Goal: Navigation & Orientation: Find specific page/section

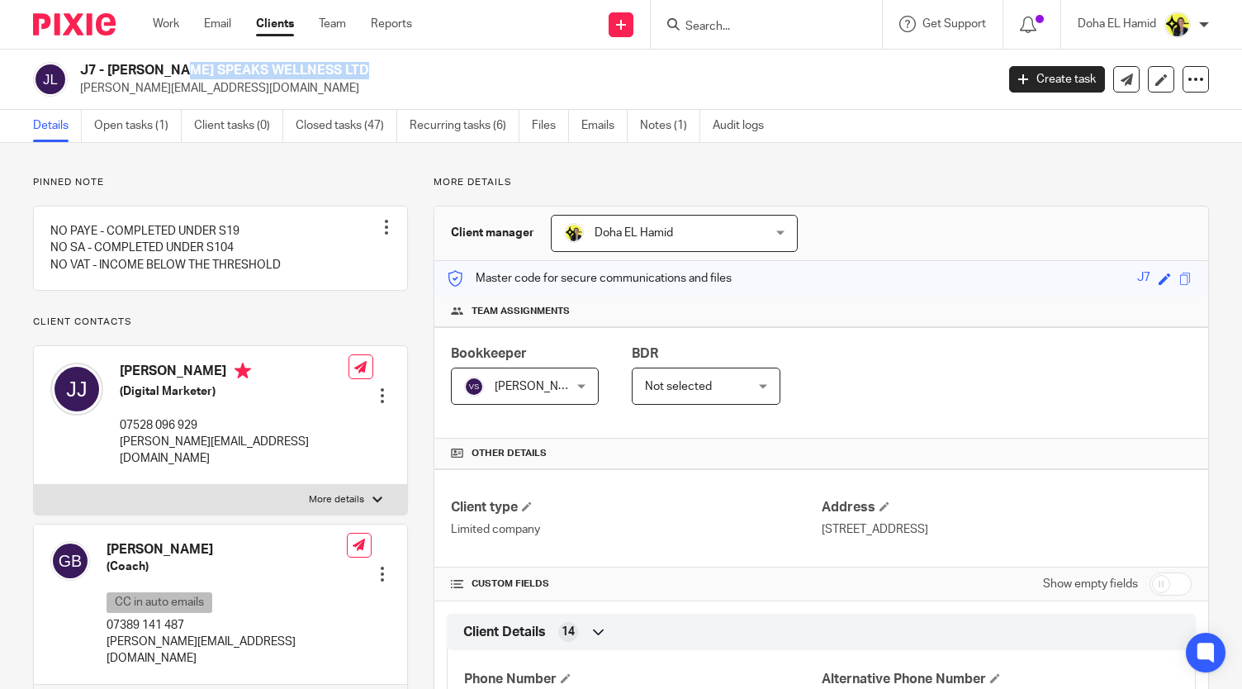
scroll to position [352, 0]
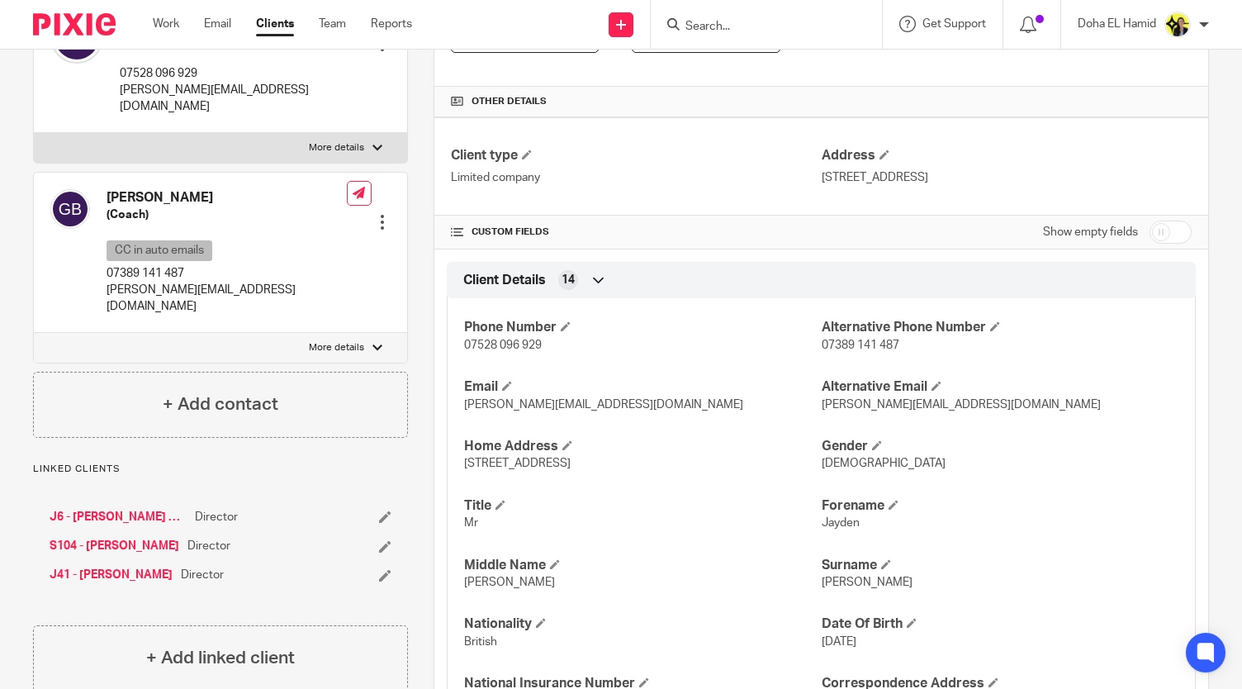
click at [765, 32] on input "Search" at bounding box center [758, 27] width 149 height 15
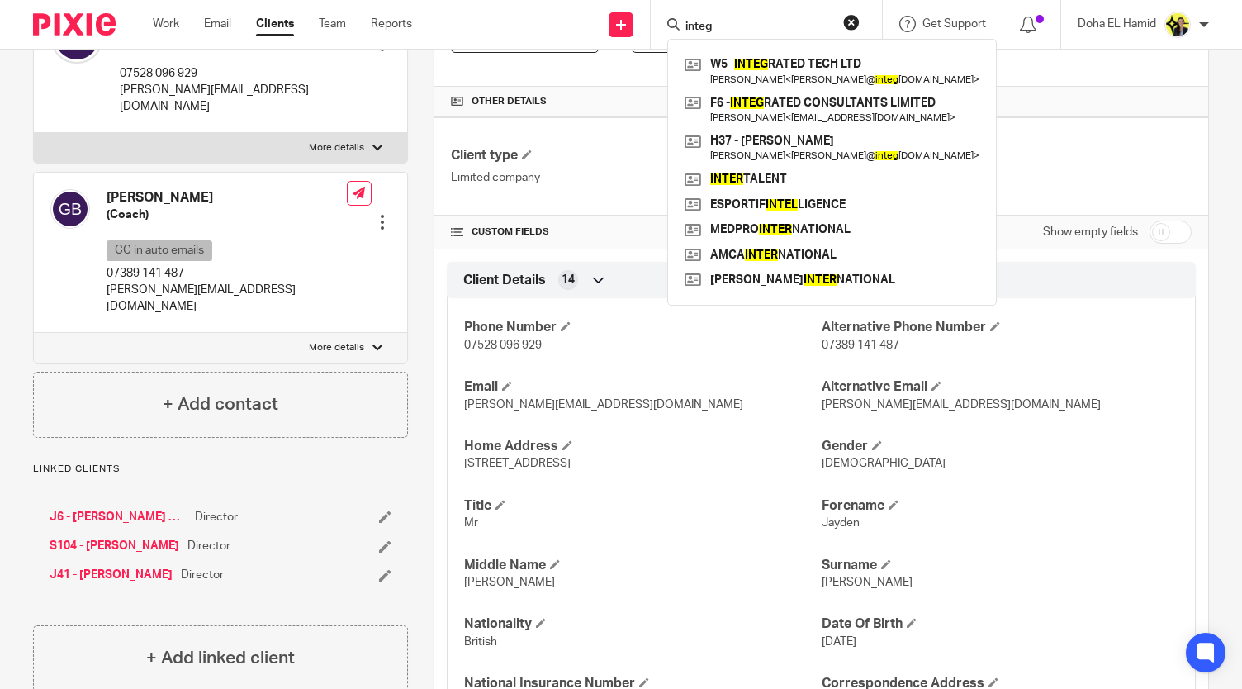
type input "integ"
click at [695, 17] on form "integ" at bounding box center [772, 24] width 176 height 21
click at [692, 25] on input "integ" at bounding box center [758, 27] width 149 height 15
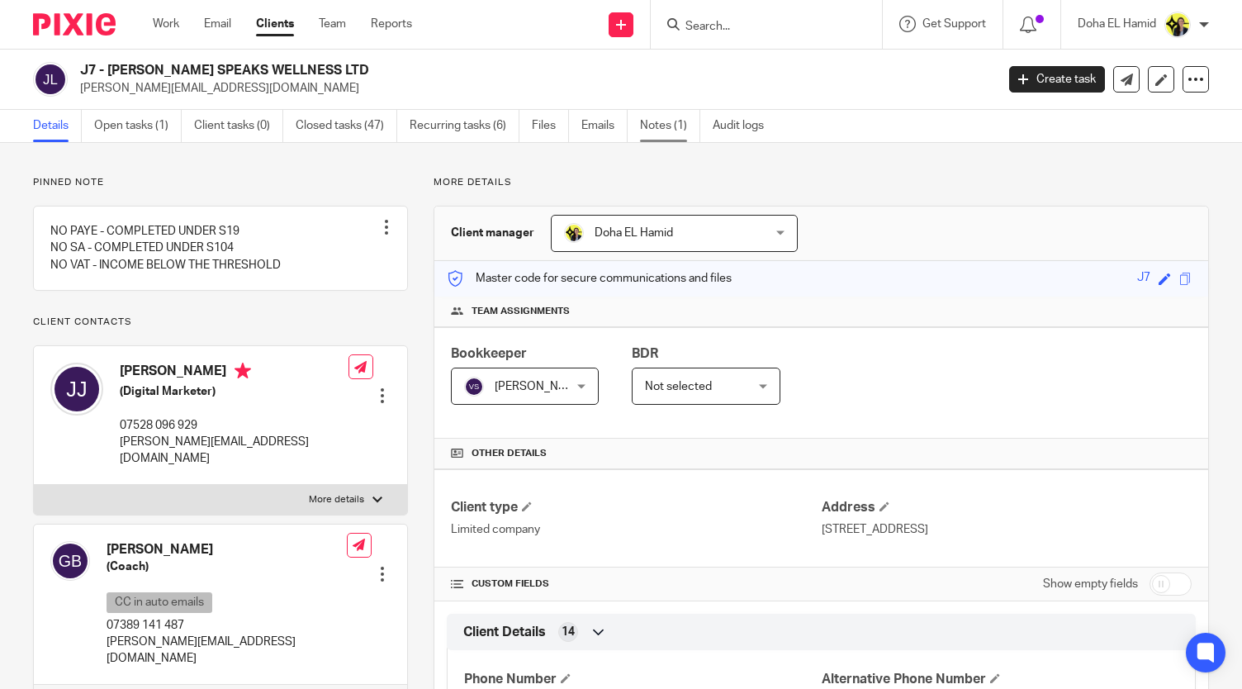
click at [660, 131] on link "Notes (1)" at bounding box center [670, 126] width 60 height 32
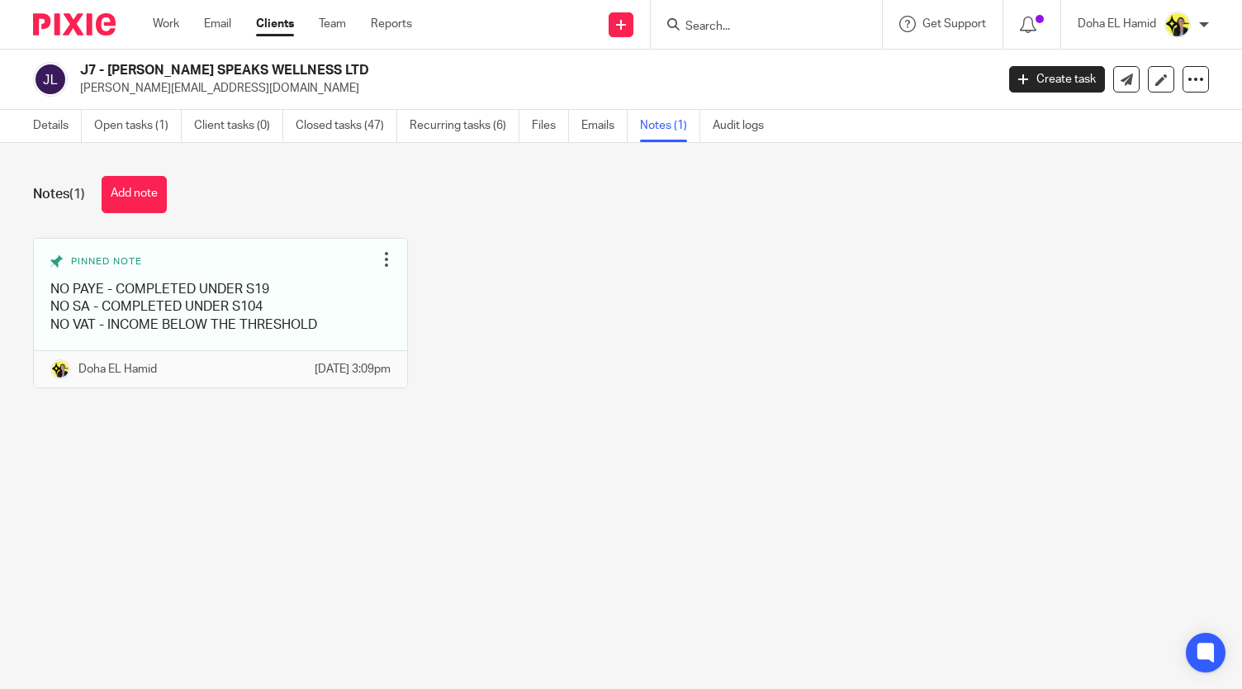
click at [609, 73] on h2 "J7 - GAVIN SPEAKS WELLNESS LTD" at bounding box center [441, 70] width 723 height 17
click at [718, 27] on input "Search" at bounding box center [758, 27] width 149 height 15
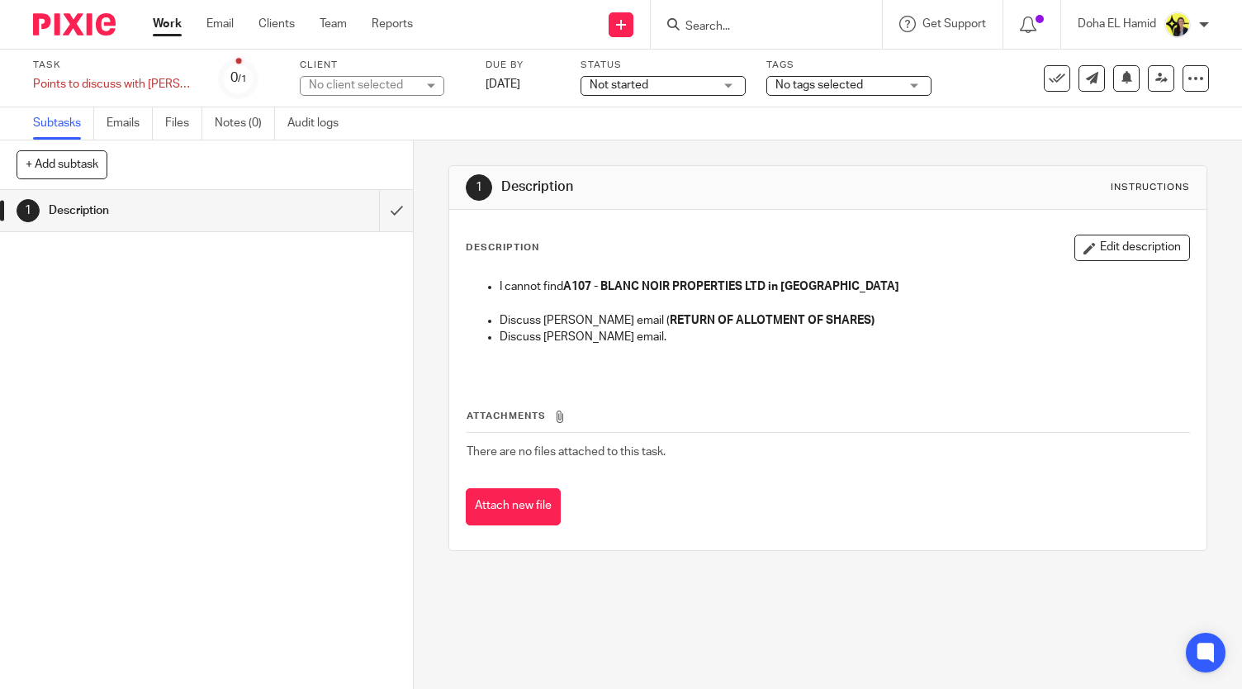
click at [729, 26] on input "Search" at bounding box center [758, 27] width 149 height 15
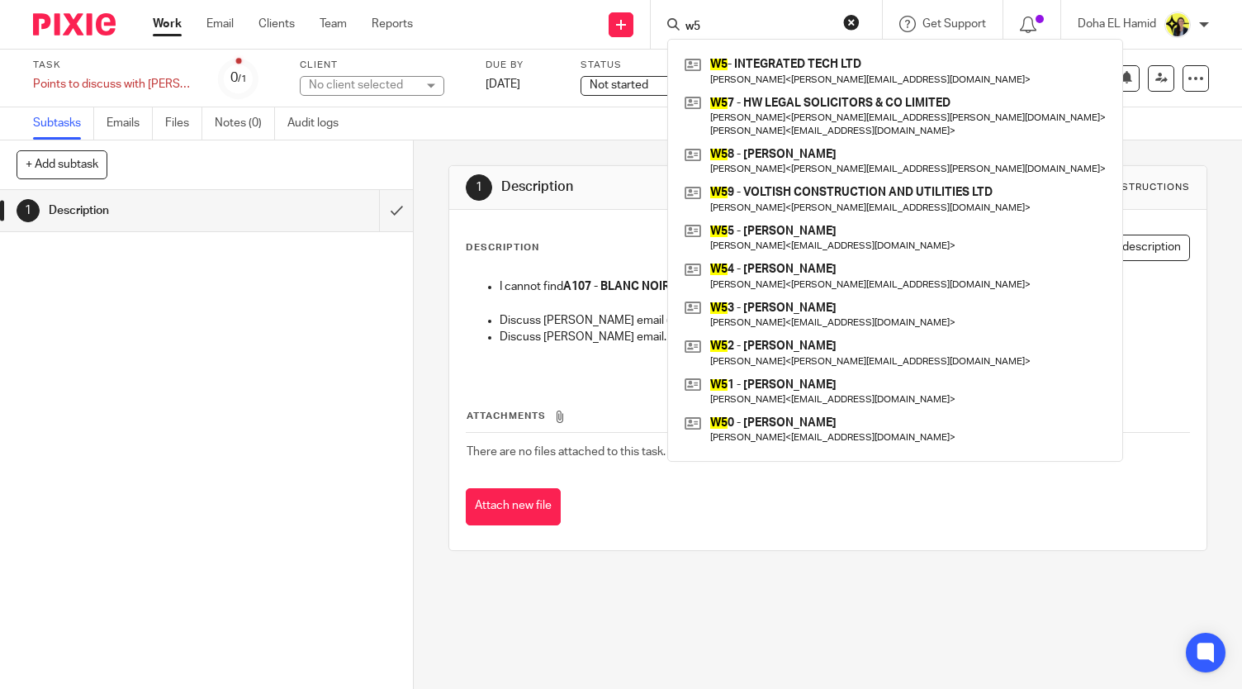
type input "w5"
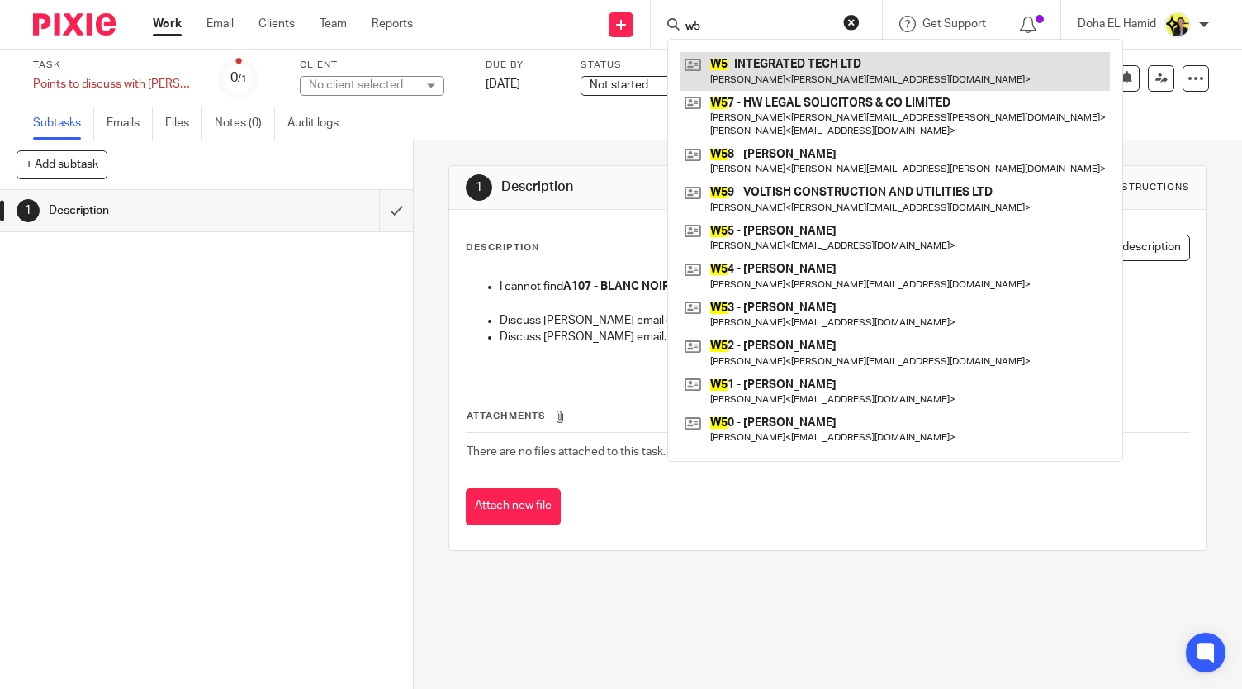
drag, startPoint x: 743, startPoint y: 50, endPoint x: 733, endPoint y: 64, distance: 16.5
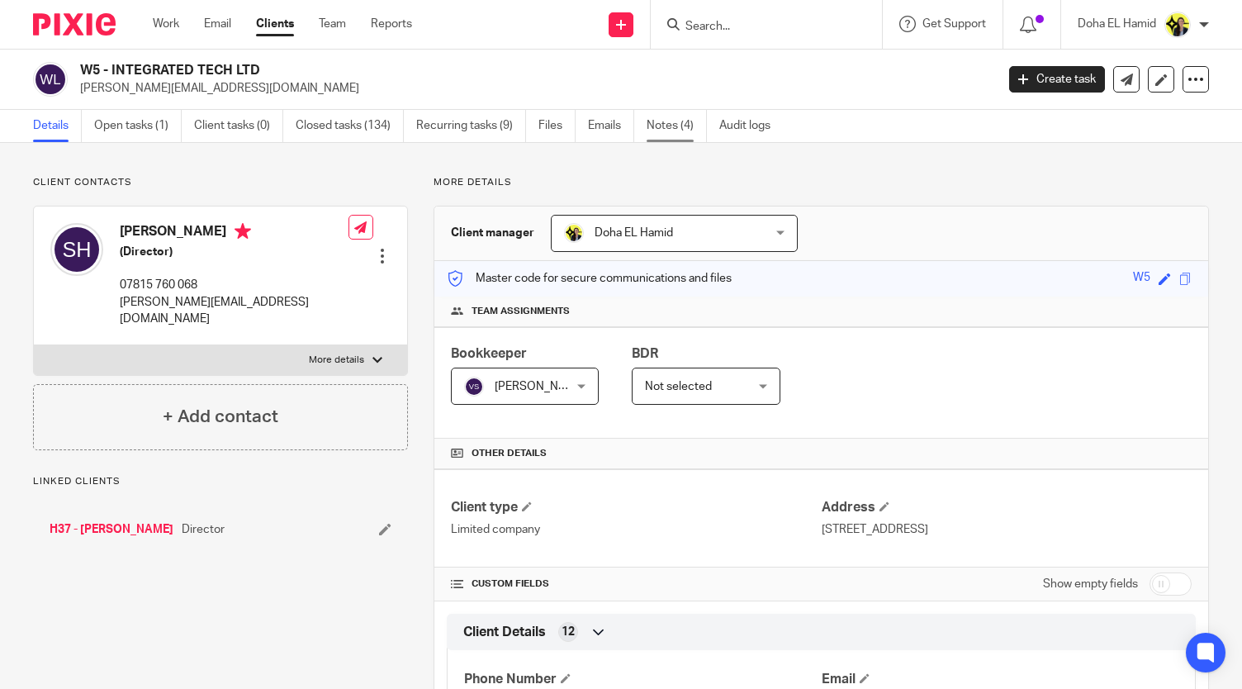
click at [684, 123] on link "Notes (4)" at bounding box center [676, 126] width 60 height 32
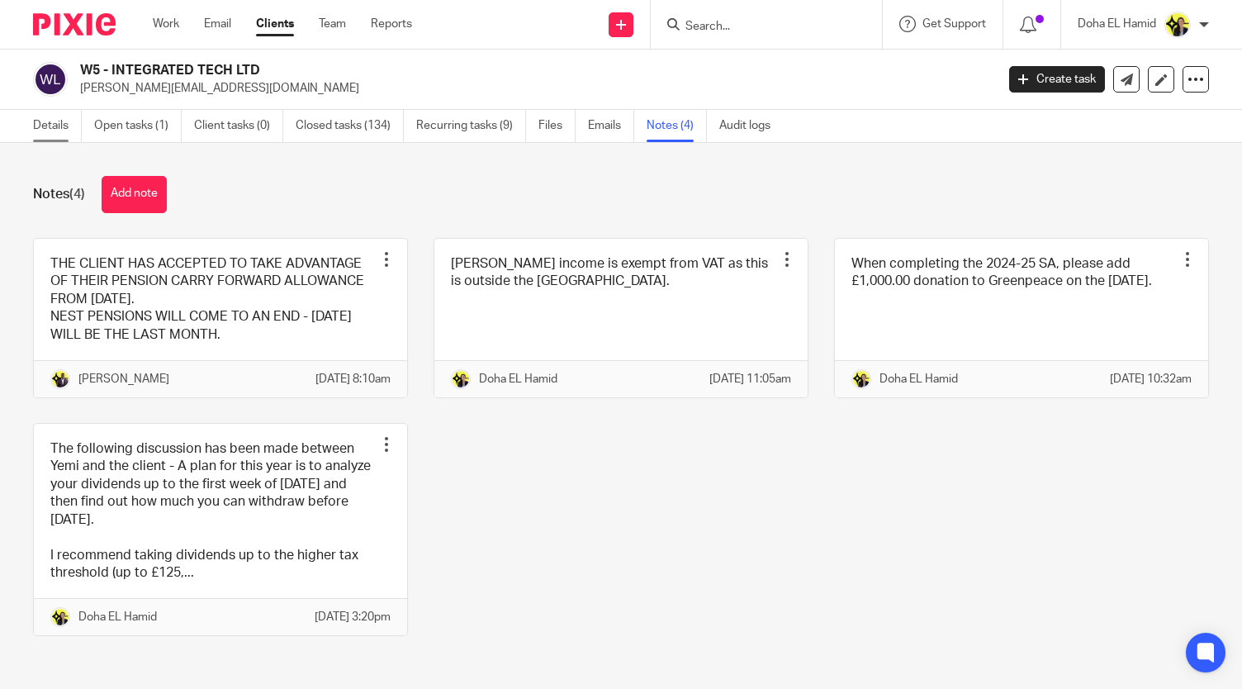
click at [57, 117] on link "Details" at bounding box center [57, 126] width 49 height 32
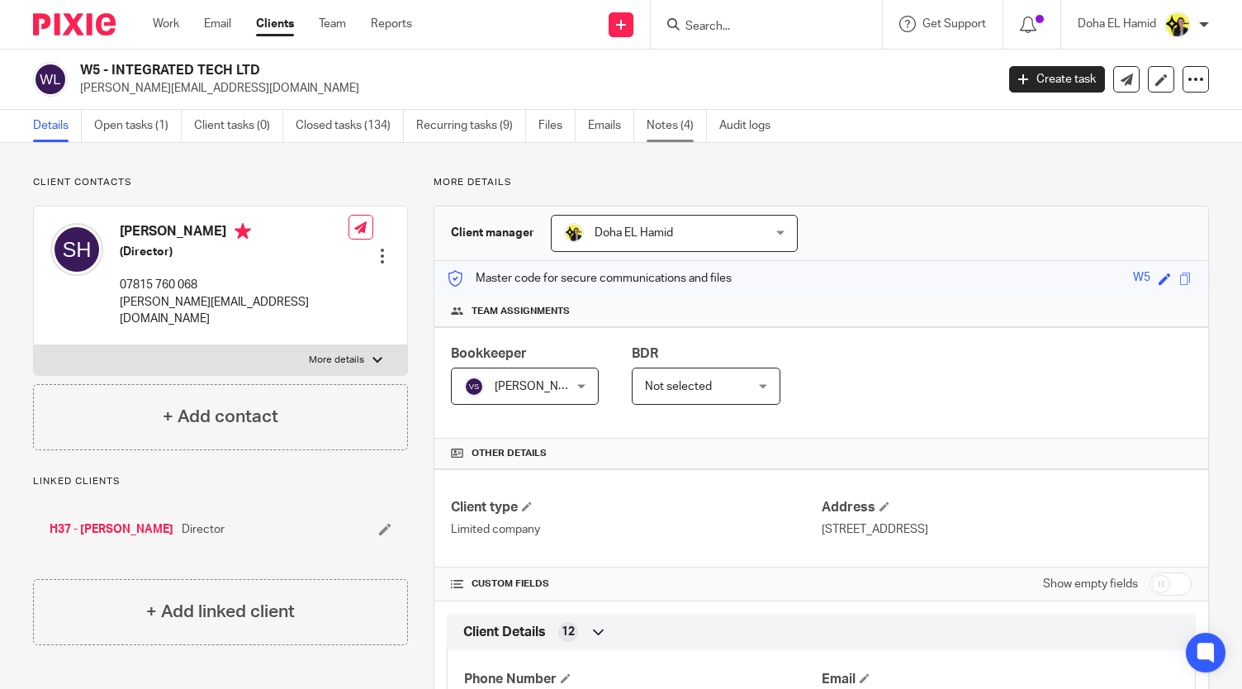
click at [685, 129] on link "Notes (4)" at bounding box center [676, 126] width 60 height 32
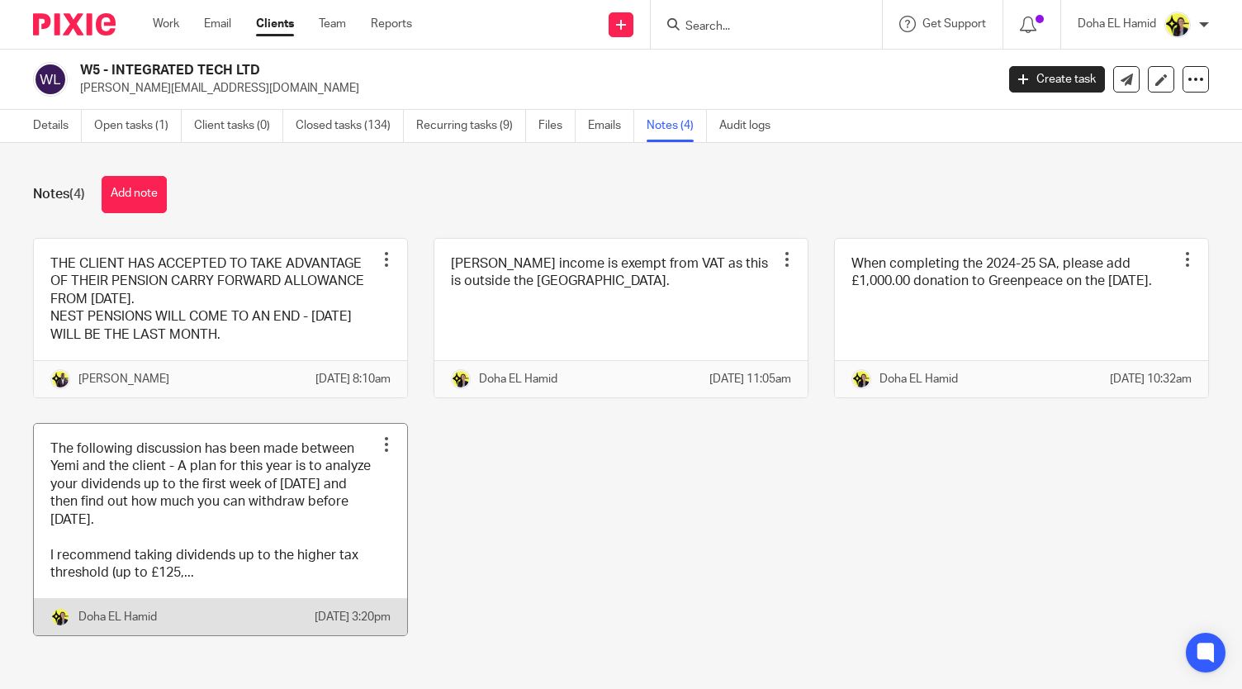
click at [322, 590] on link at bounding box center [220, 530] width 373 height 212
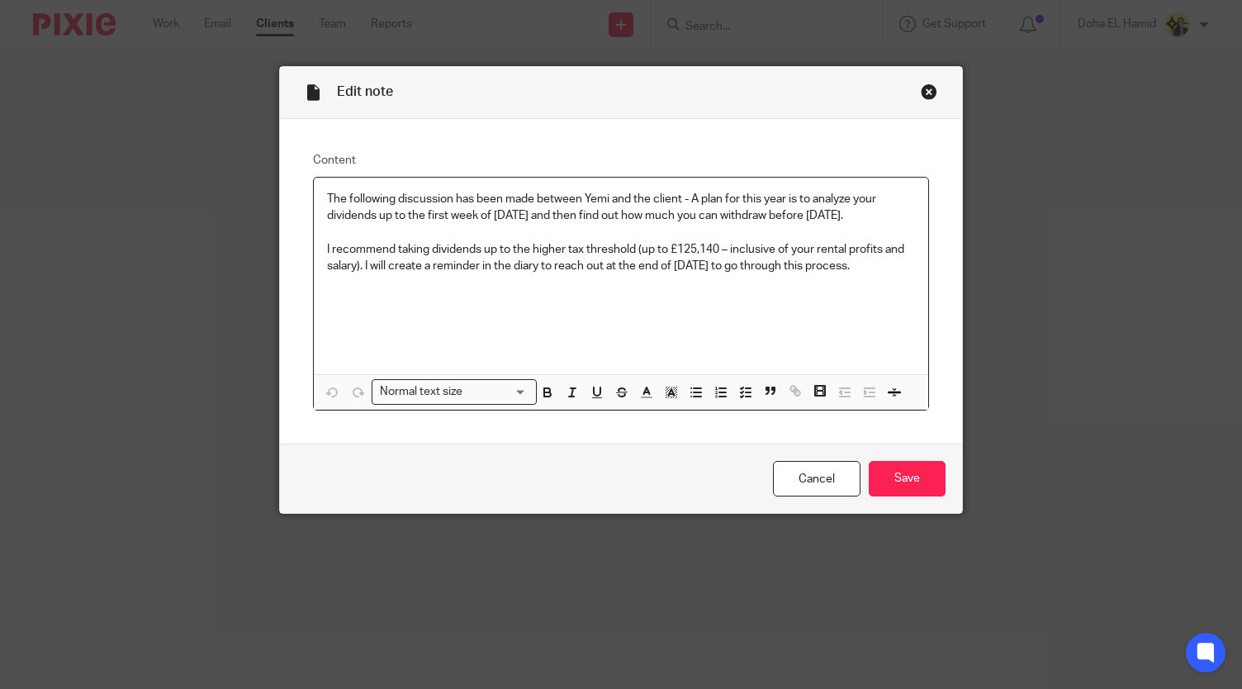
click at [830, 191] on p "The following discussion has been made between Yemi and the client - A plan for…" at bounding box center [620, 208] width 587 height 34
click at [738, 257] on p "I recommend taking dividends up to the higher tax threshold (up to £125,140 – i…" at bounding box center [620, 258] width 587 height 34
click at [793, 481] on link "Cancel" at bounding box center [817, 479] width 88 height 36
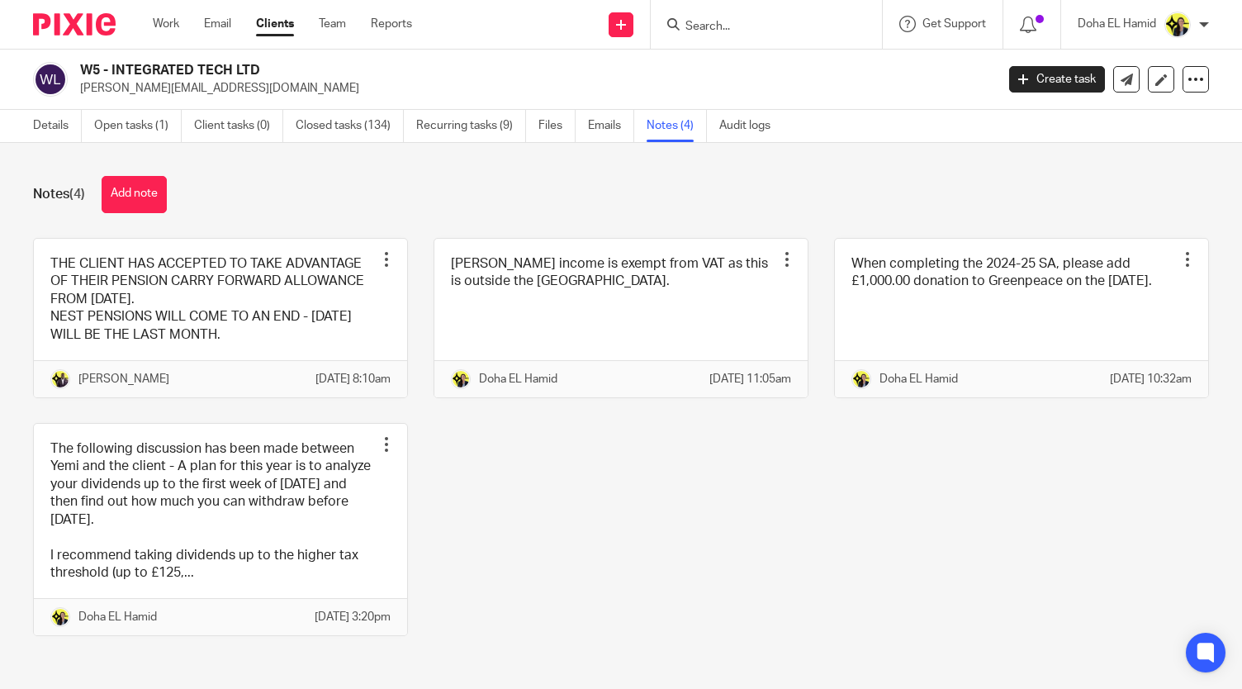
click at [609, 552] on div "THE CLIENT HAS ACCEPTED TO TAKE ADVANTAGE OF THEIR PENSION CARRY FORWARD ALLOWA…" at bounding box center [607, 450] width 1201 height 424
click at [712, 35] on div at bounding box center [766, 24] width 231 height 49
click at [708, 29] on input "Search" at bounding box center [758, 27] width 149 height 15
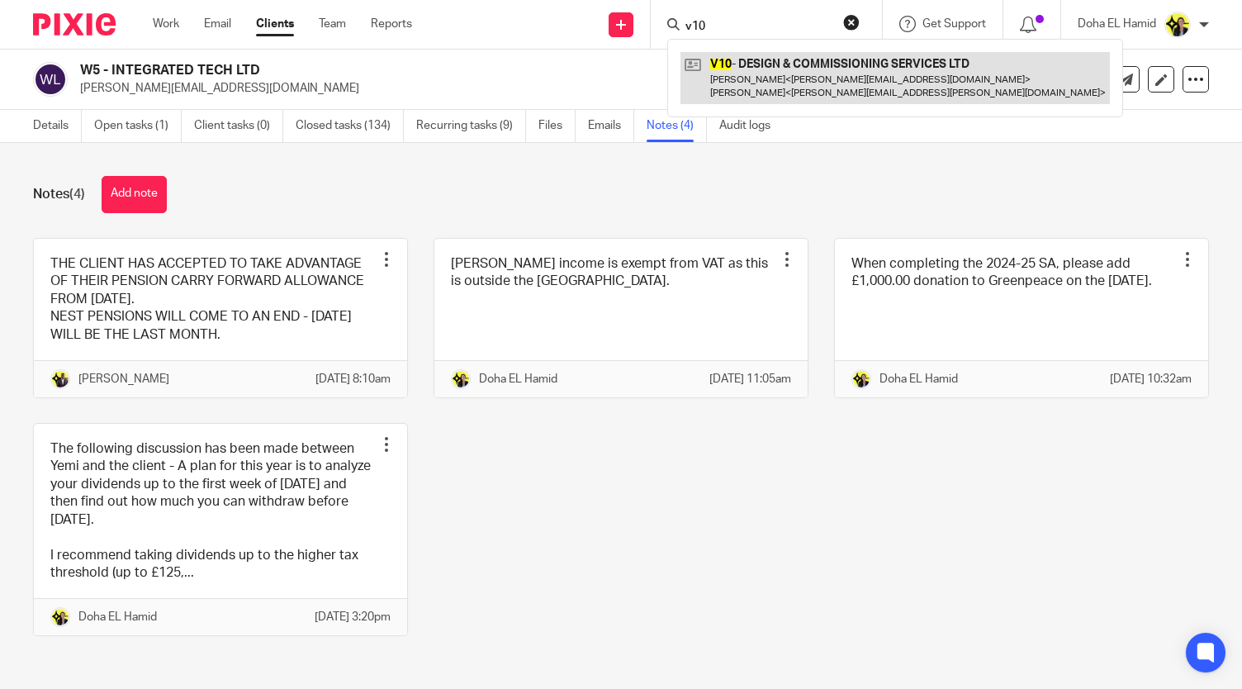
type input "v10"
click at [737, 75] on link at bounding box center [894, 77] width 429 height 51
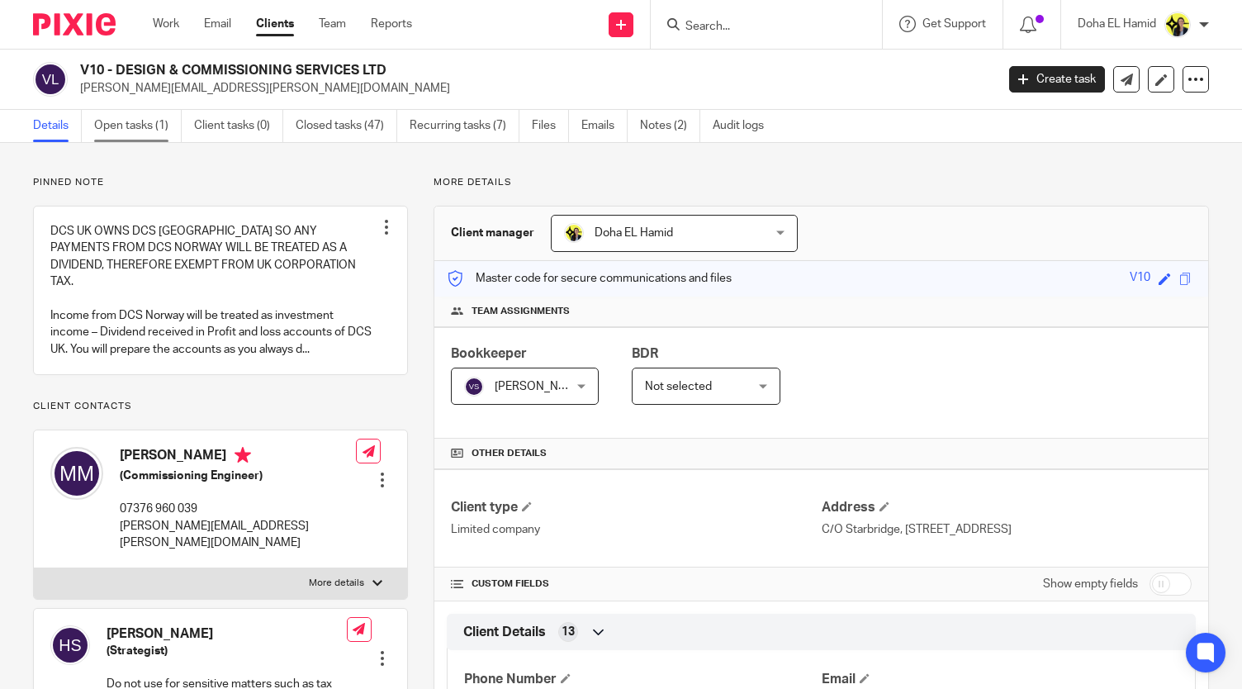
click at [157, 124] on link "Open tasks (1)" at bounding box center [138, 126] width 88 height 32
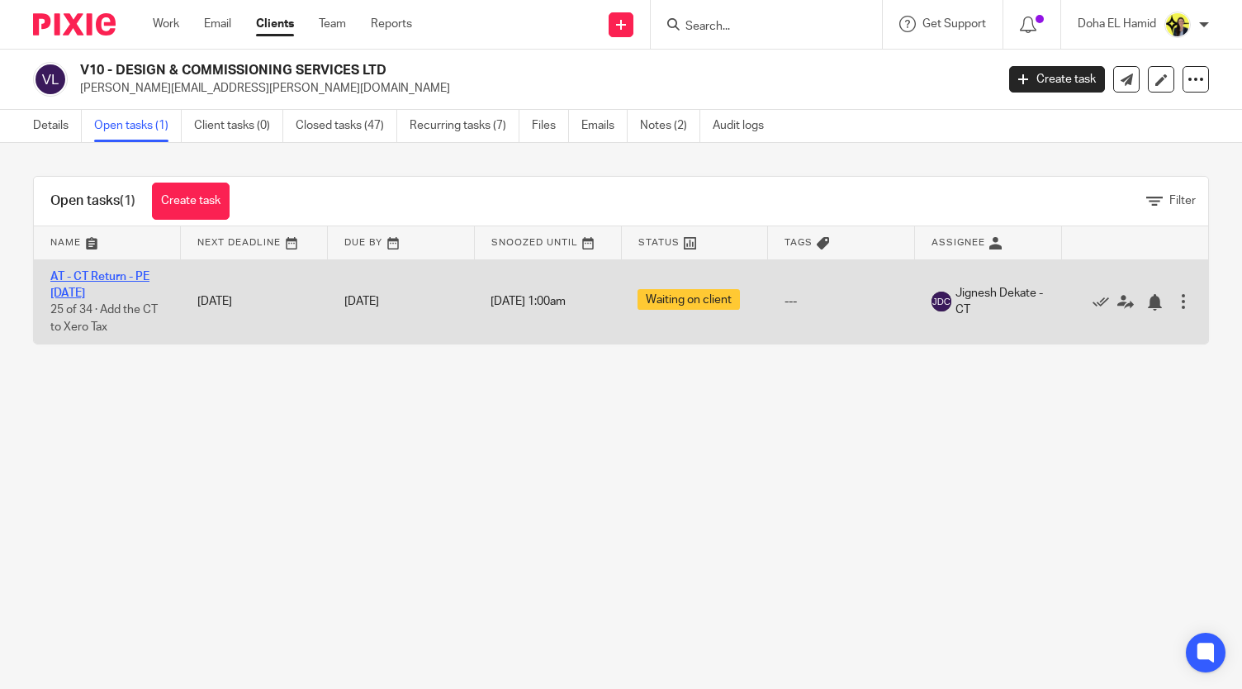
click at [121, 278] on link "AT - CT Return - PE [DATE]" at bounding box center [99, 285] width 99 height 28
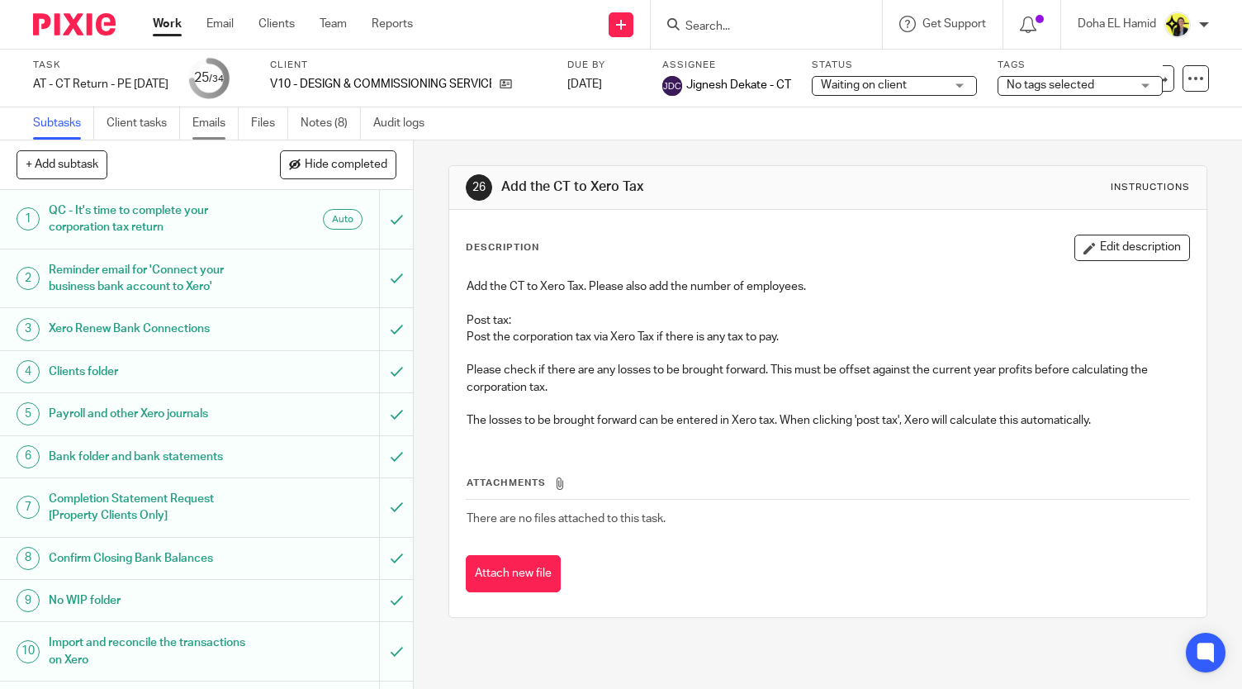
click at [224, 116] on link "Emails" at bounding box center [215, 123] width 46 height 32
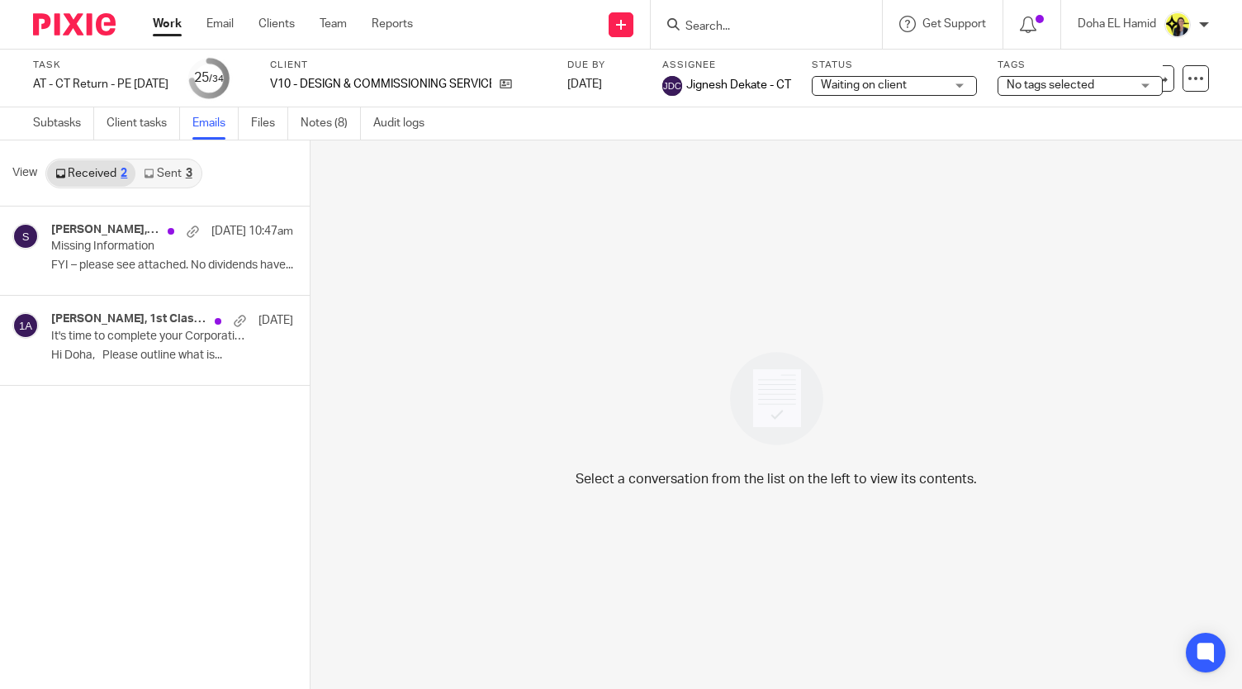
click at [154, 173] on link "Sent 3" at bounding box center [167, 173] width 64 height 26
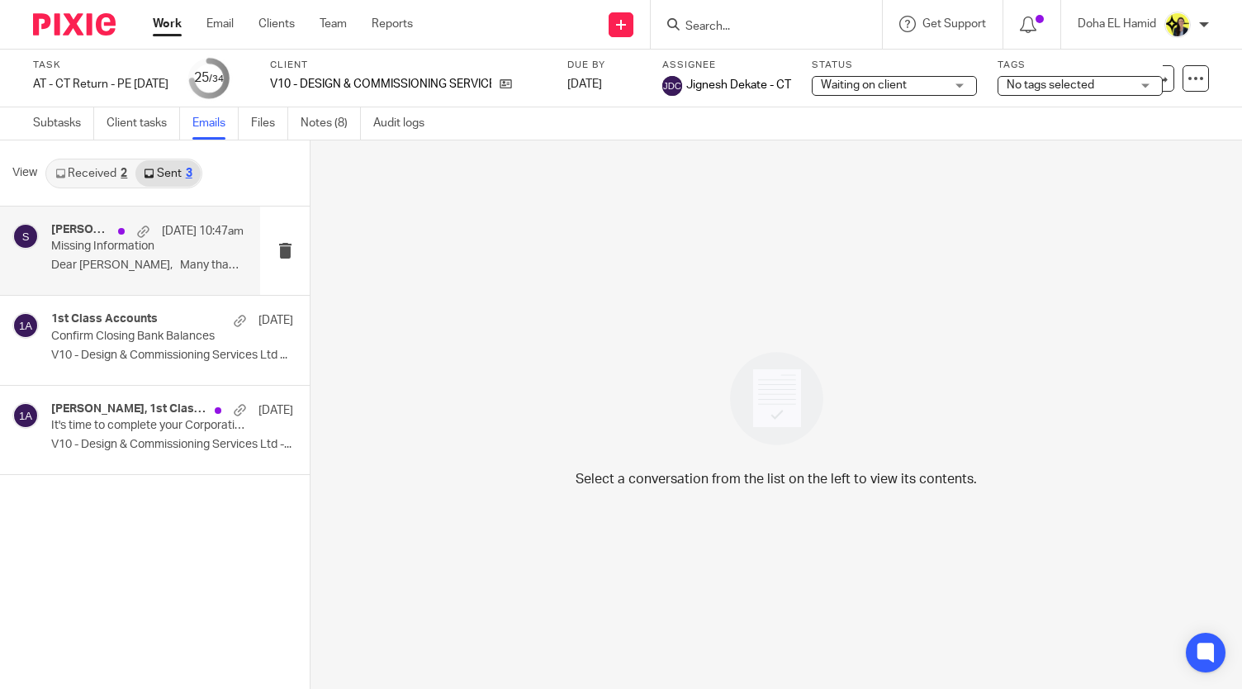
click at [94, 260] on p "Dear [PERSON_NAME], Many thanks for the..." at bounding box center [147, 265] width 192 height 14
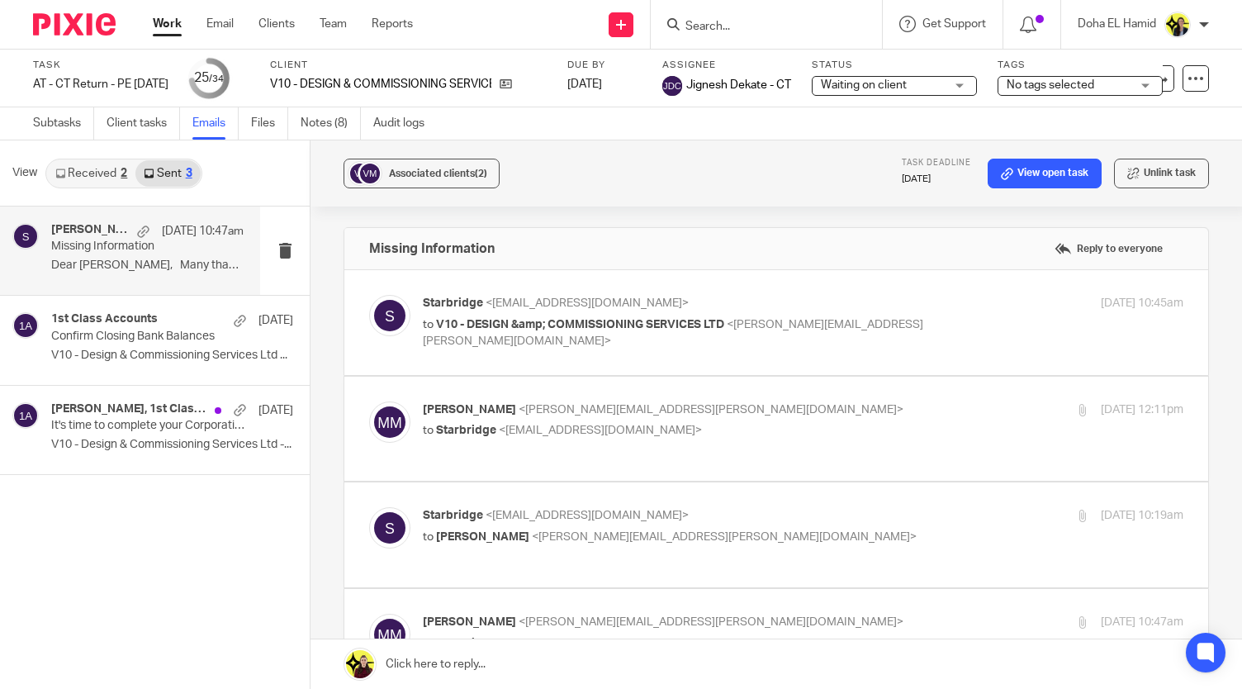
click at [941, 313] on div "Starbridge <[EMAIL_ADDRESS][DOMAIN_NAME]> to V10 - DESIGN &amp; COMMISSIONING S…" at bounding box center [803, 322] width 760 height 55
checkbox input "true"
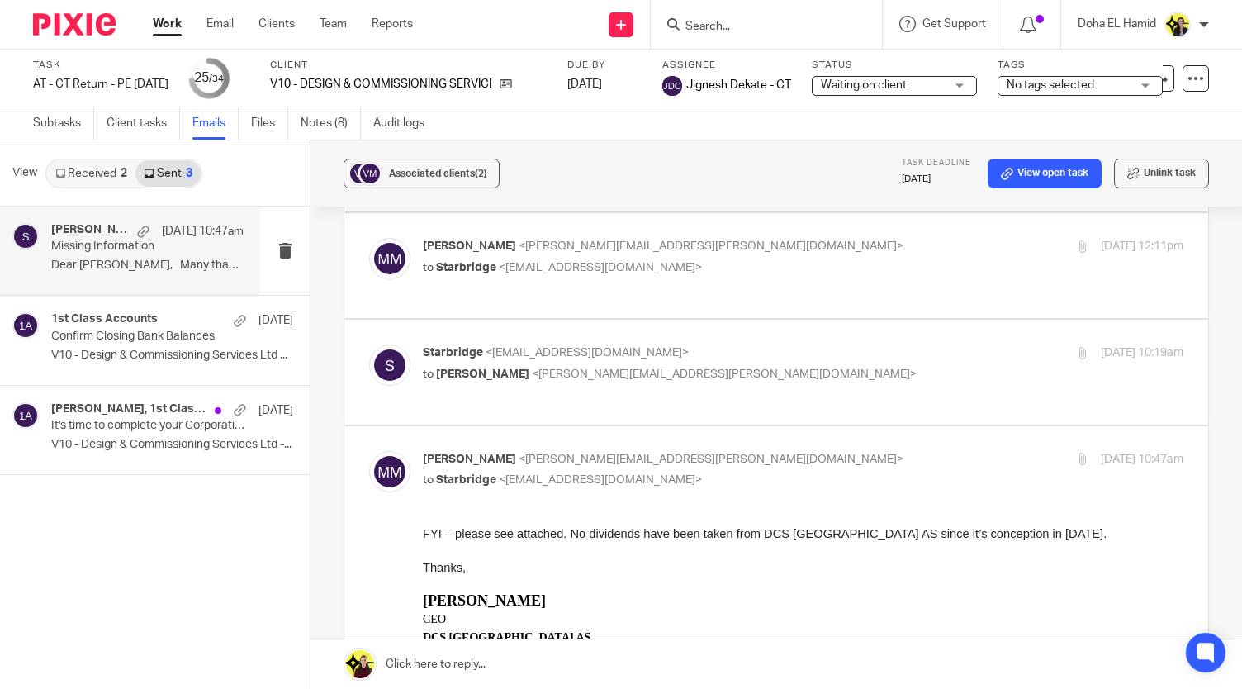
scroll to position [611, 0]
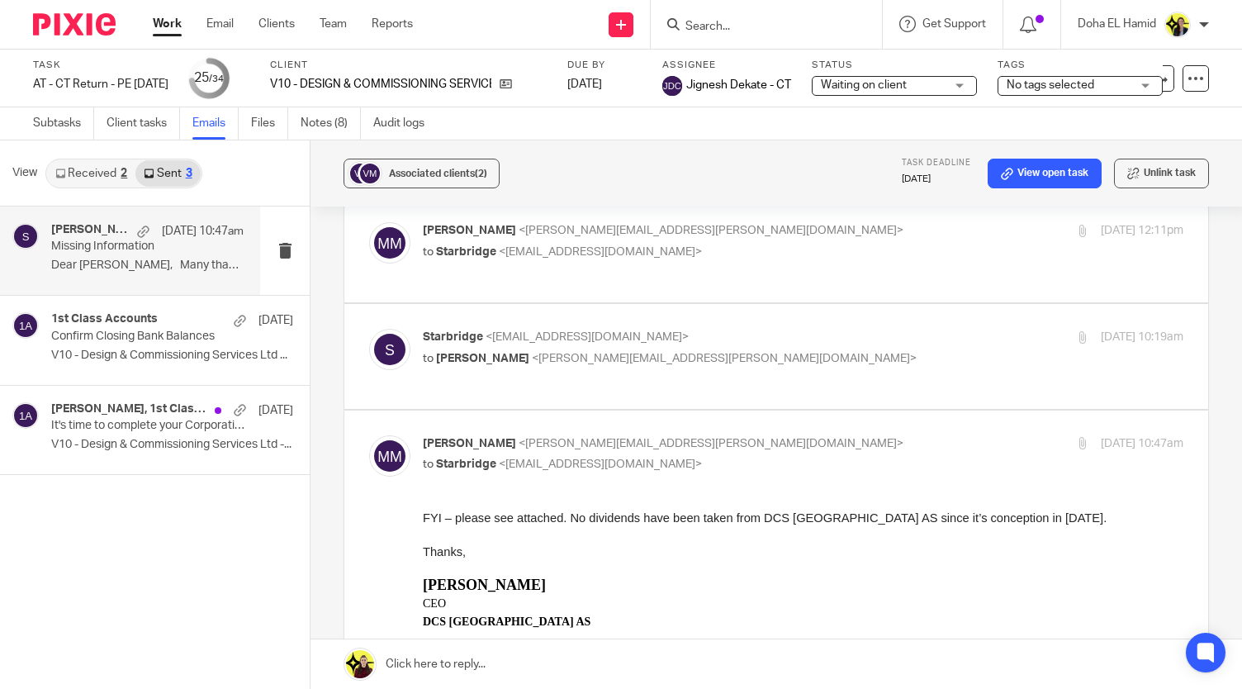
click at [642, 270] on label at bounding box center [776, 249] width 864 height 105
click at [369, 222] on input "checkbox" at bounding box center [368, 221] width 1 height 1
checkbox input "true"
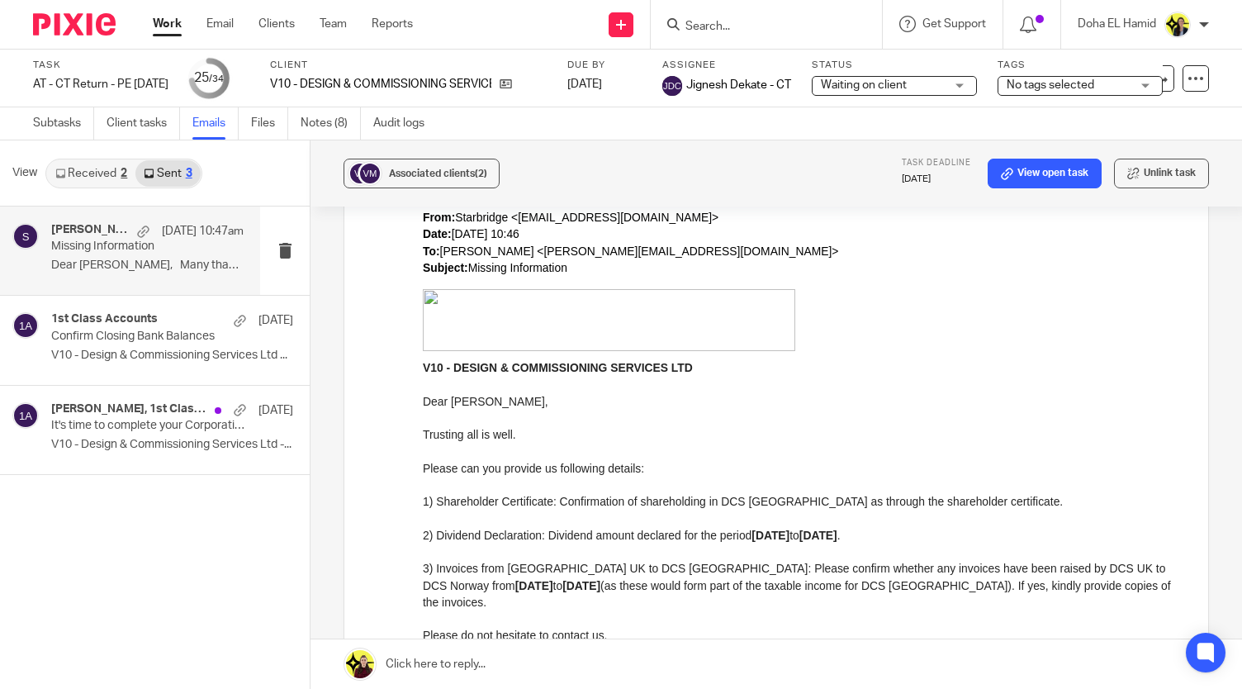
scroll to position [1199, 0]
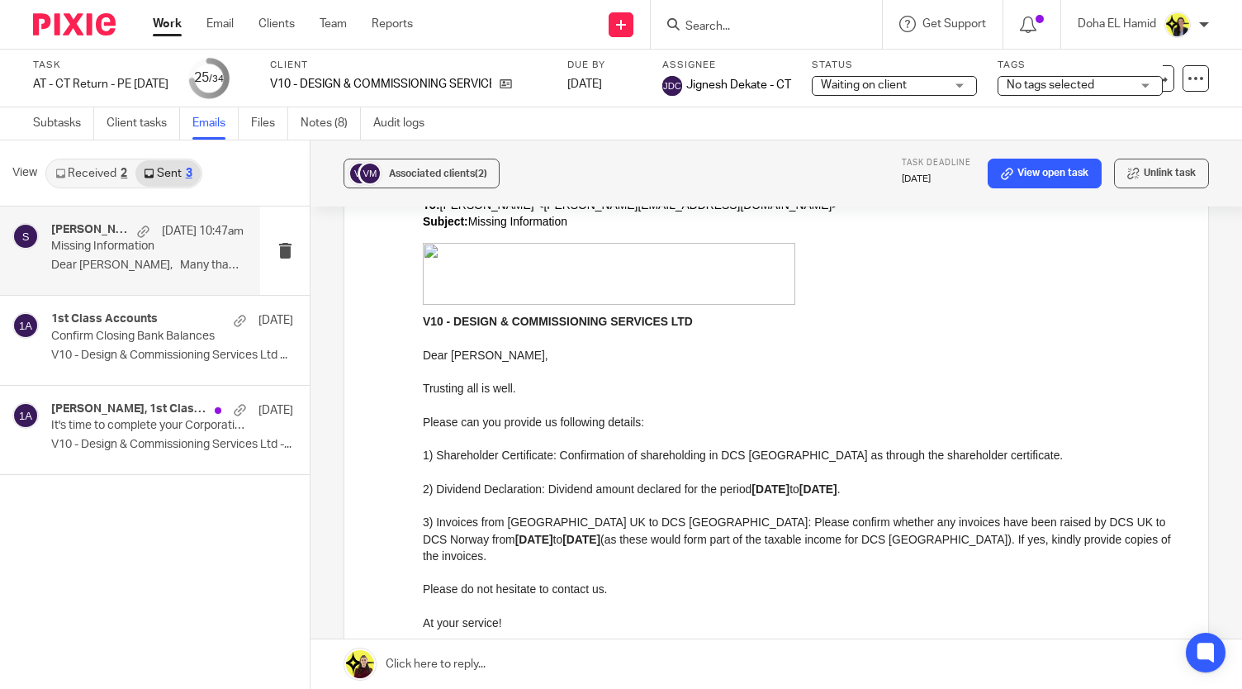
click at [1217, 277] on div "Associated clients (2) Task deadline 31 Oct 2025 View open task Unlink task Mis…" at bounding box center [775, 414] width 931 height 548
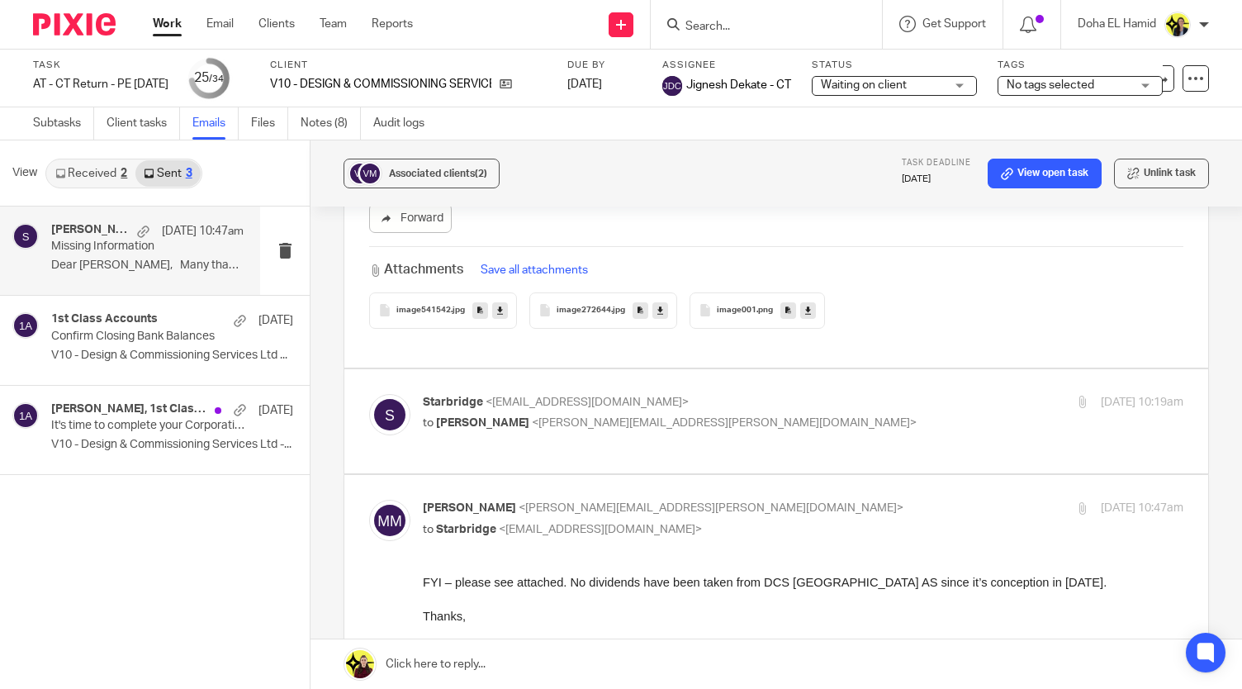
scroll to position [2096, 0]
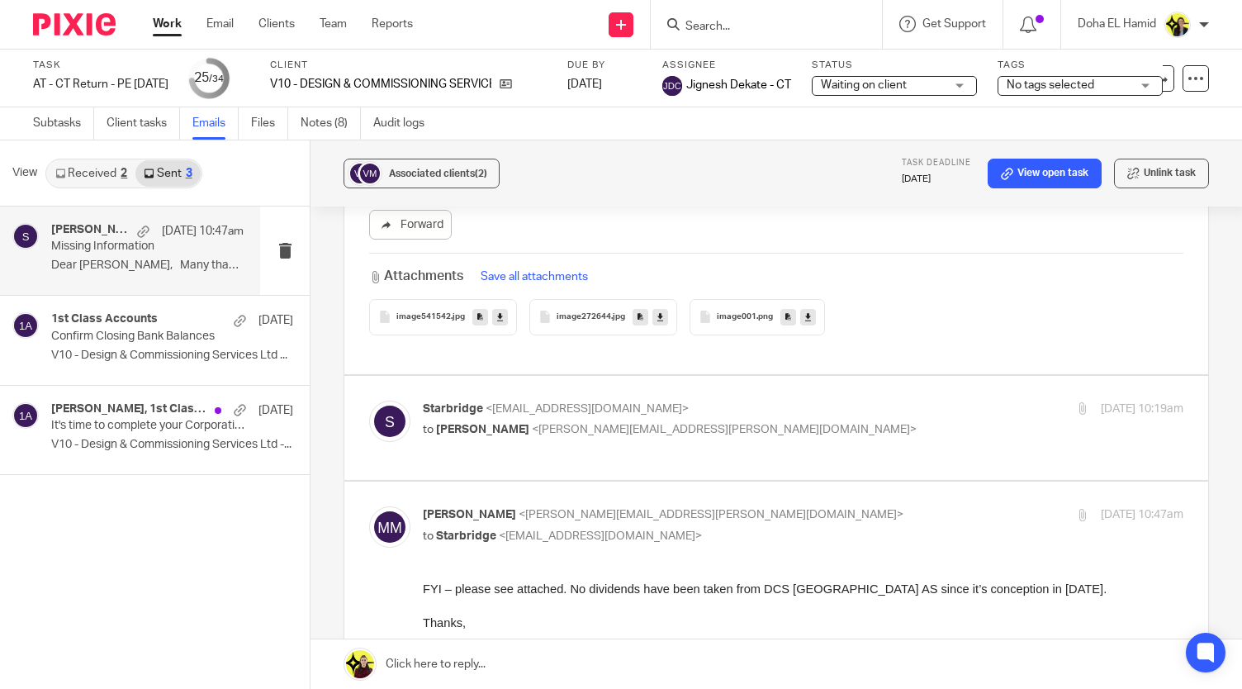
click at [761, 421] on p "to Marcel Van Mellaerts <marcel.vm@dcsnorway.com>" at bounding box center [676, 429] width 507 height 17
checkbox input "true"
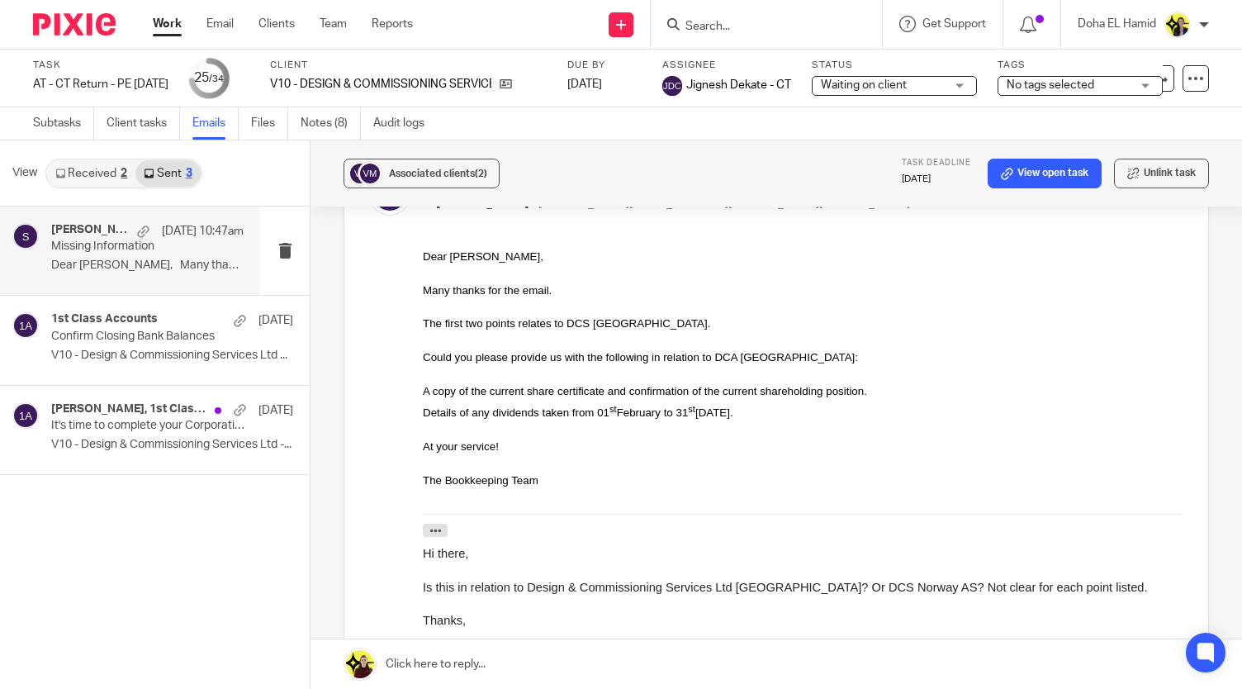
scroll to position [2271, 0]
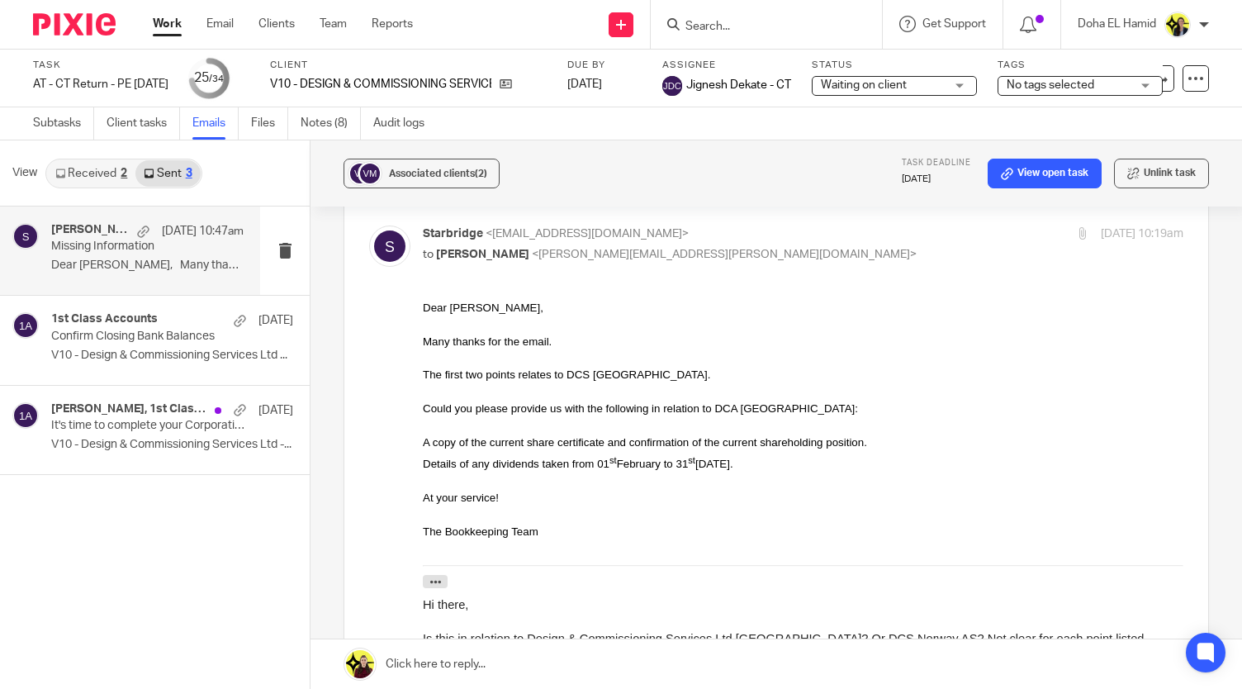
drag, startPoint x: 1214, startPoint y: 329, endPoint x: 1204, endPoint y: 298, distance: 32.1
click at [1204, 298] on div "Associated clients (2) Task deadline 31 Oct 2025 View open task Unlink task Mis…" at bounding box center [775, 414] width 931 height 548
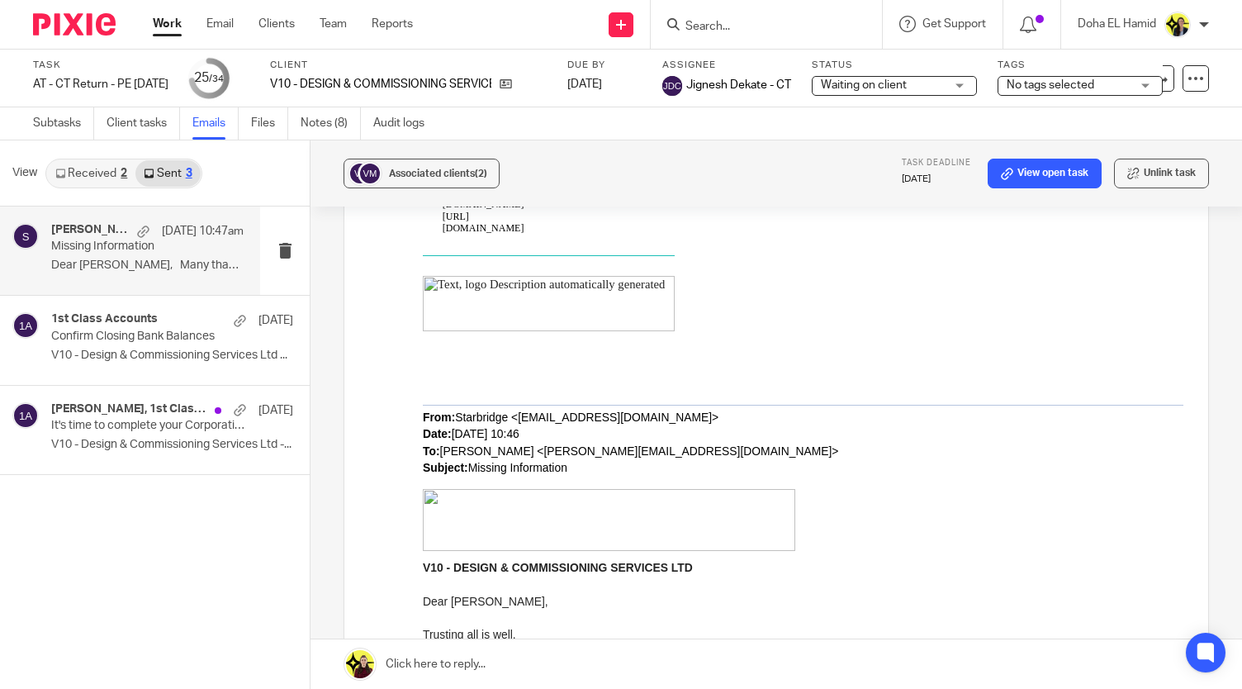
scroll to position [0, 0]
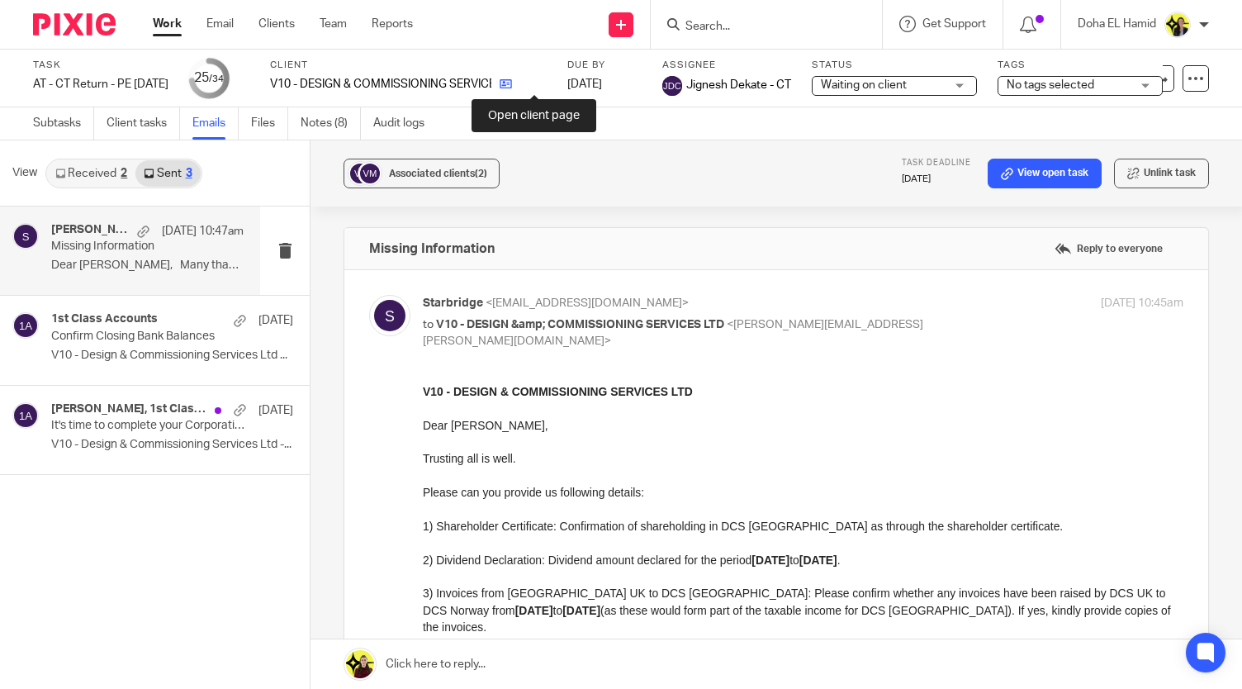
click at [512, 88] on icon at bounding box center [505, 84] width 12 height 12
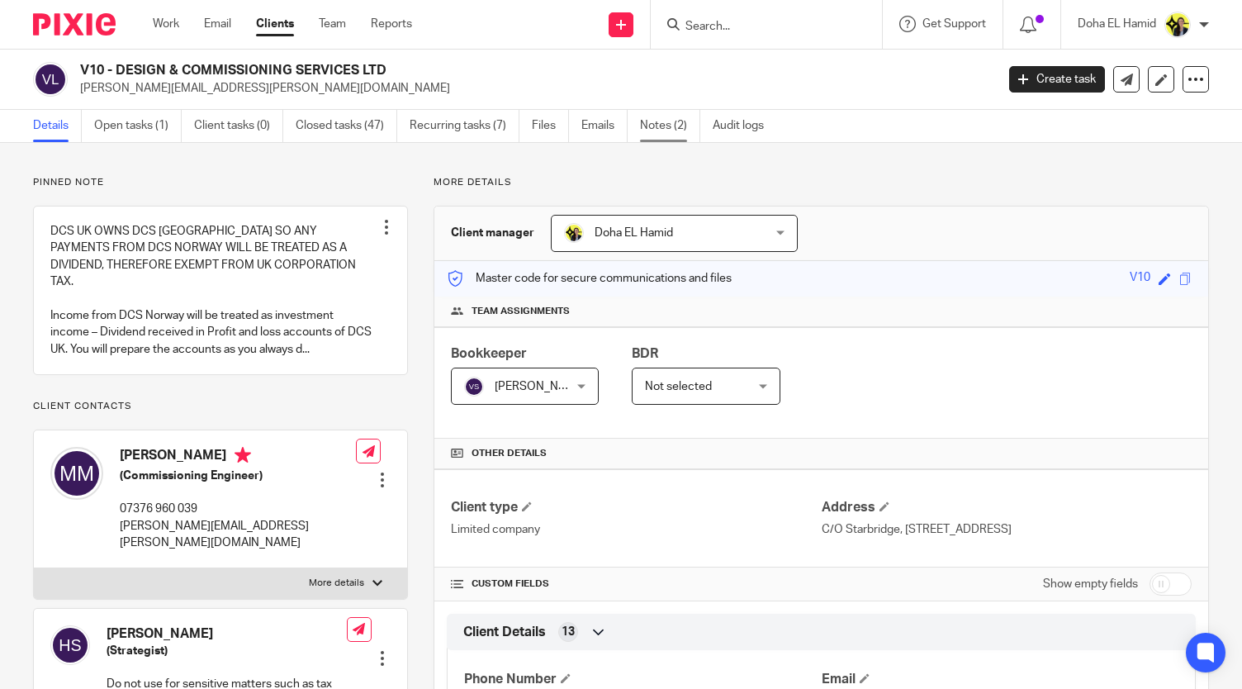
click at [676, 131] on link "Notes (2)" at bounding box center [670, 126] width 60 height 32
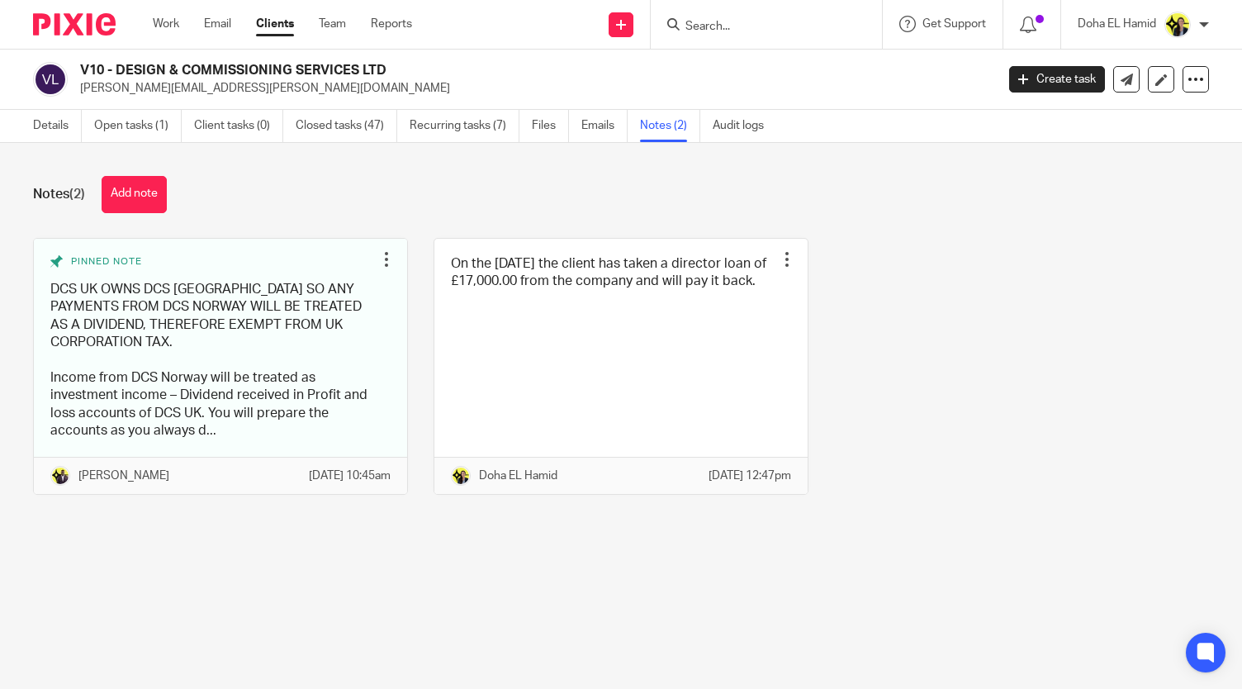
click at [929, 230] on div "Notes (2) Add note Pinned note DCS UK OWNS DCS NORWAY SO ANY PAYMENTS FROM DCS …" at bounding box center [621, 348] width 1242 height 410
click at [44, 125] on link "Details" at bounding box center [57, 126] width 49 height 32
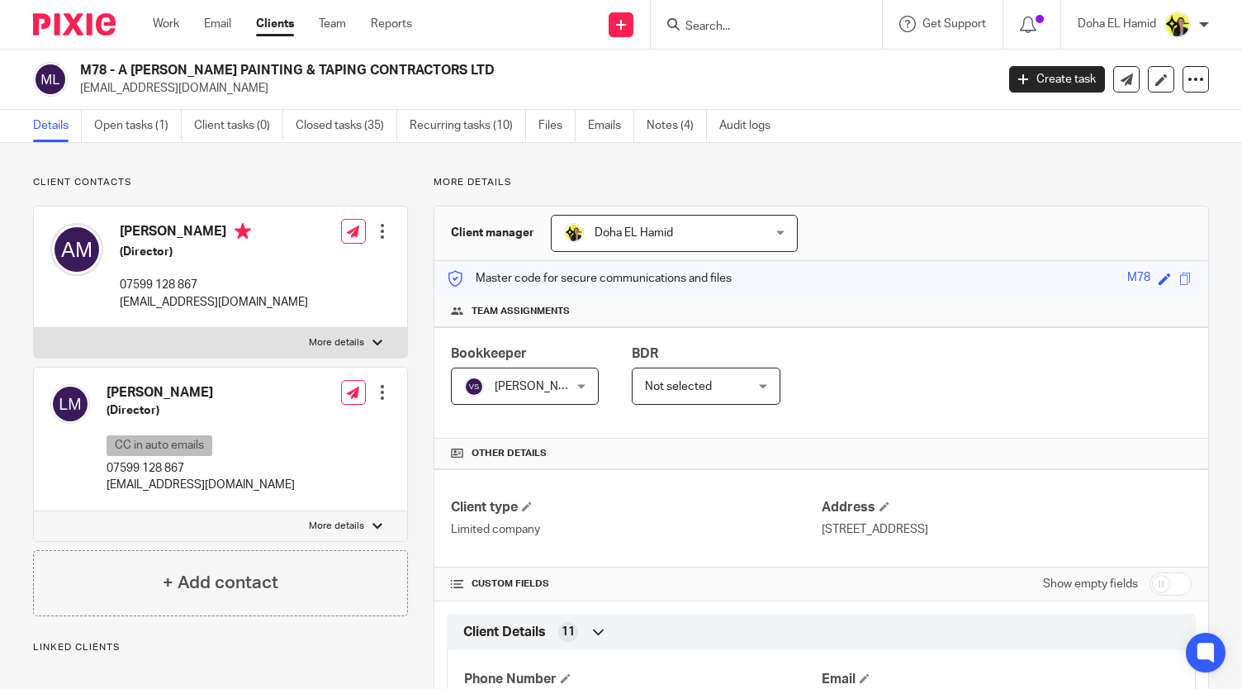
click at [130, 126] on link "Open tasks (1)" at bounding box center [138, 126] width 88 height 32
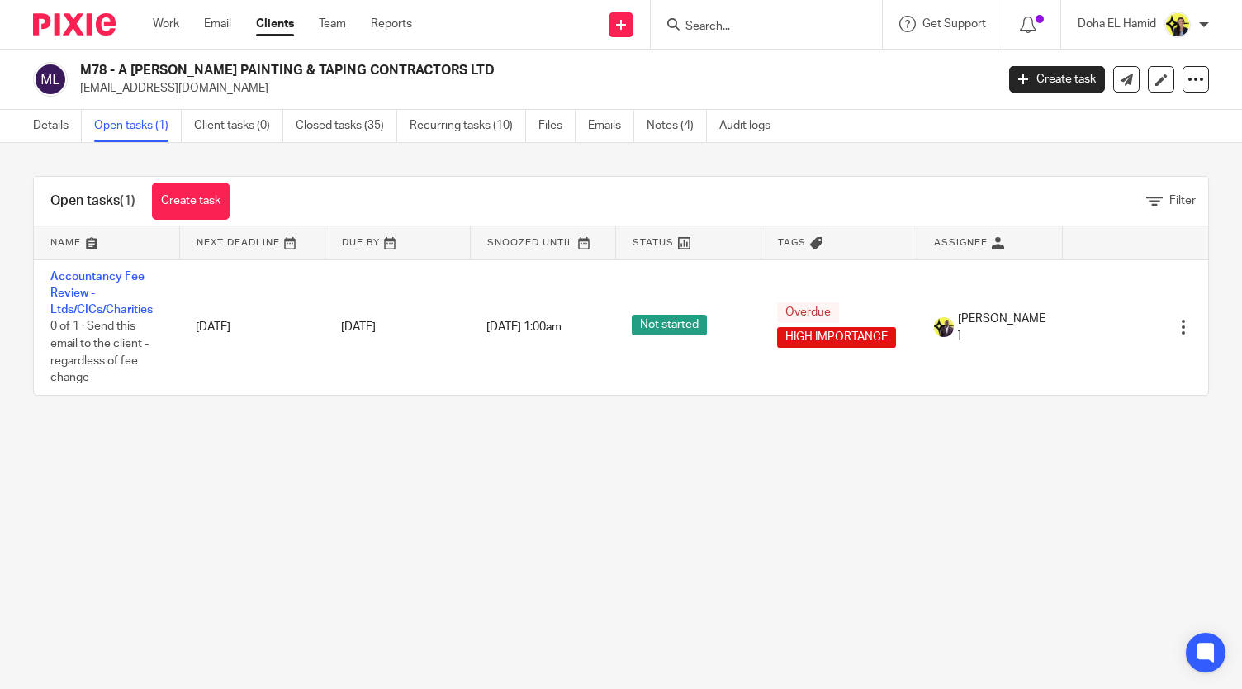
click at [269, 149] on div "Open tasks (1) Create task Filter Name Next Deadline Due By Snoozed Until Statu…" at bounding box center [621, 286] width 1242 height 286
click at [679, 138] on link "Notes (4)" at bounding box center [676, 126] width 60 height 32
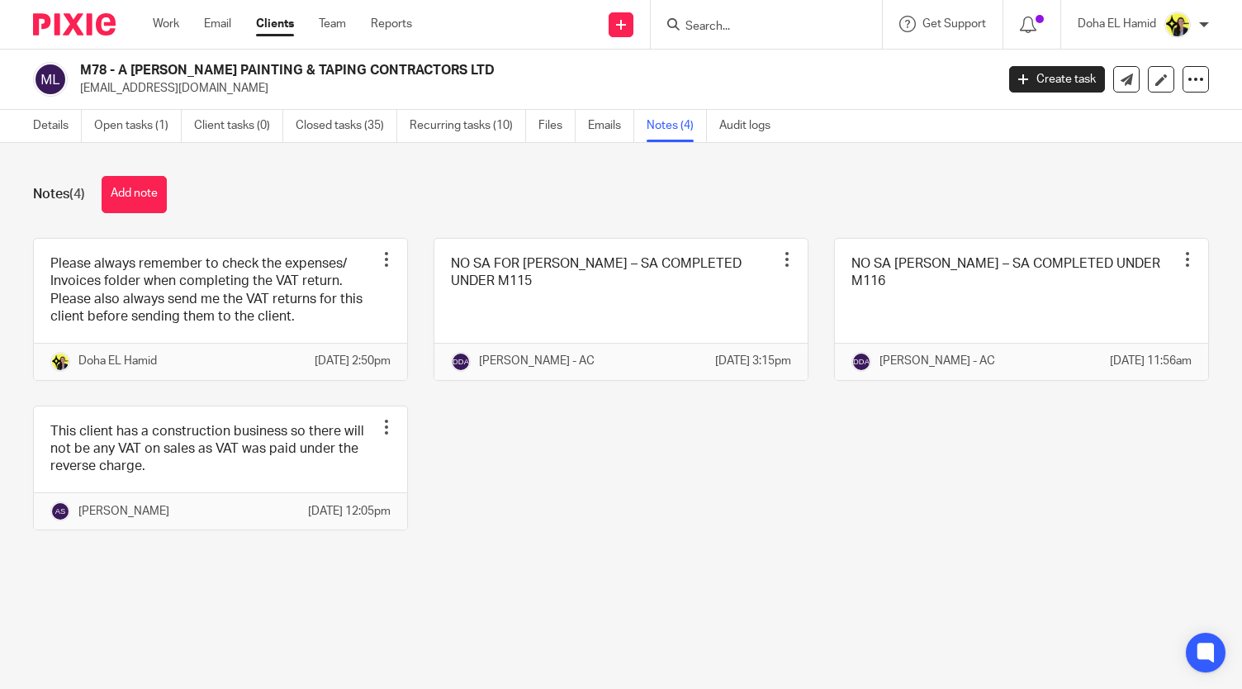
click at [385, 221] on div "Notes (4) Add note Please always remember to check the expenses/ Invoices folde…" at bounding box center [621, 365] width 1242 height 445
click at [764, 27] on input "Search" at bounding box center [758, 27] width 149 height 15
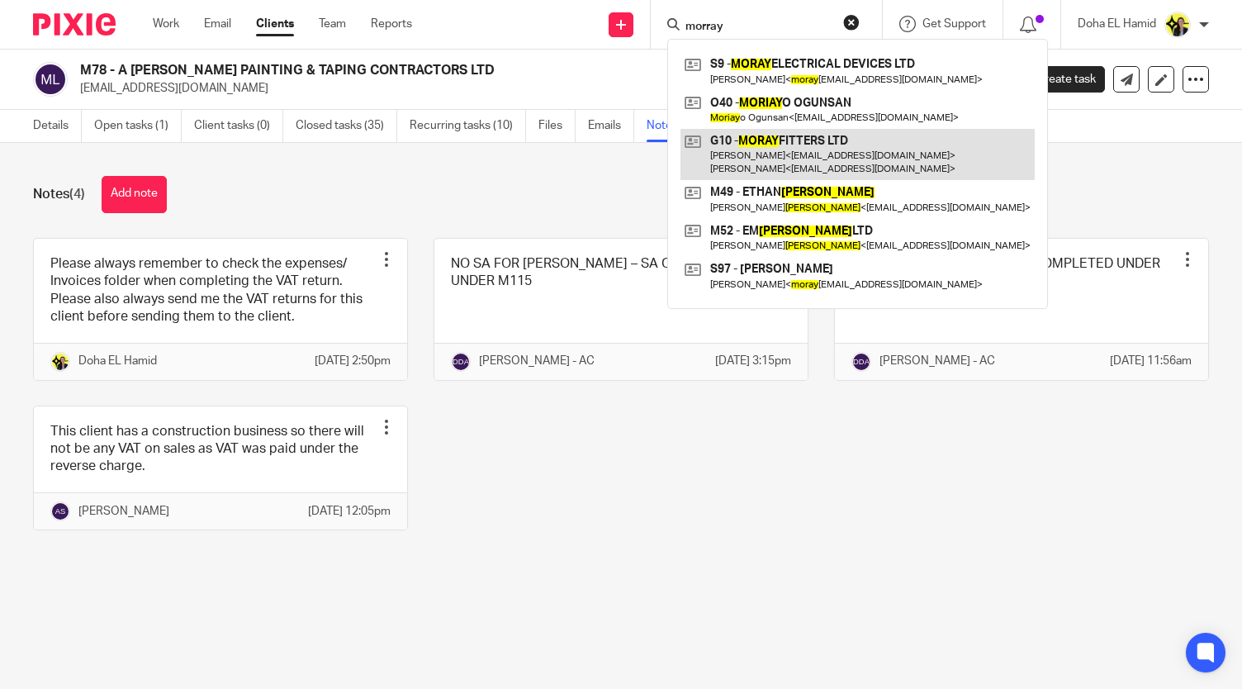
type input "morray"
click at [779, 139] on link at bounding box center [857, 154] width 354 height 51
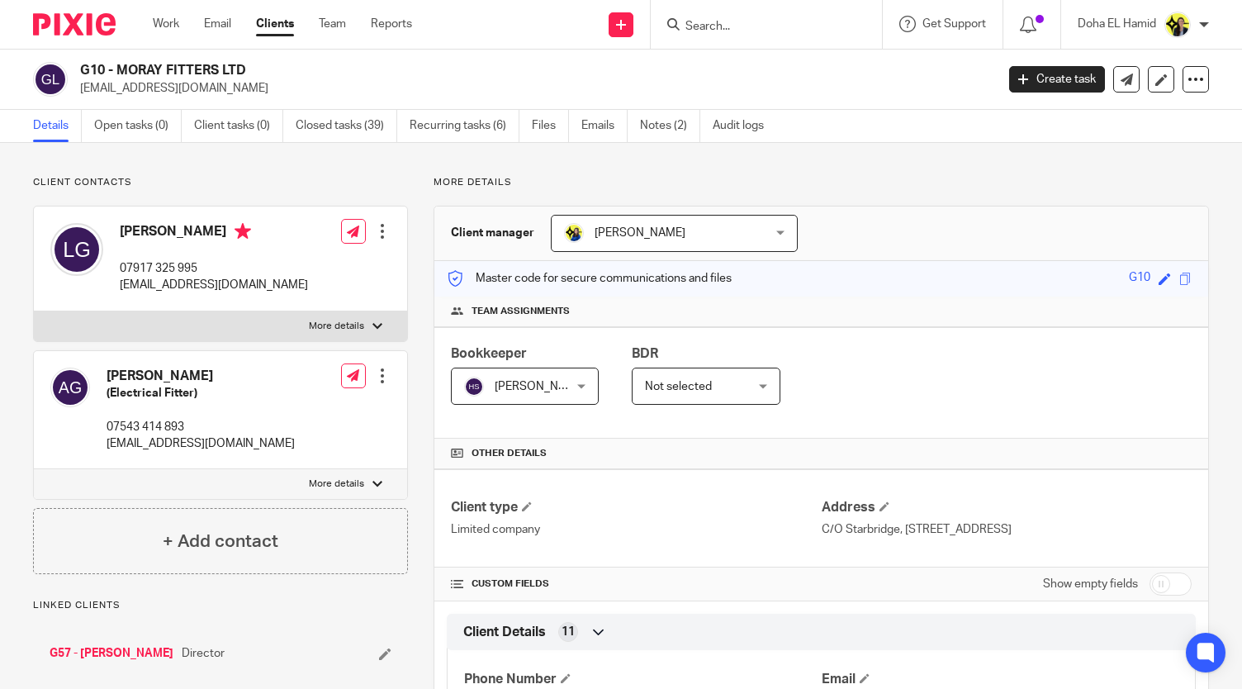
click at [753, 36] on div at bounding box center [766, 24] width 231 height 49
click at [745, 28] on input "Search" at bounding box center [758, 27] width 149 height 15
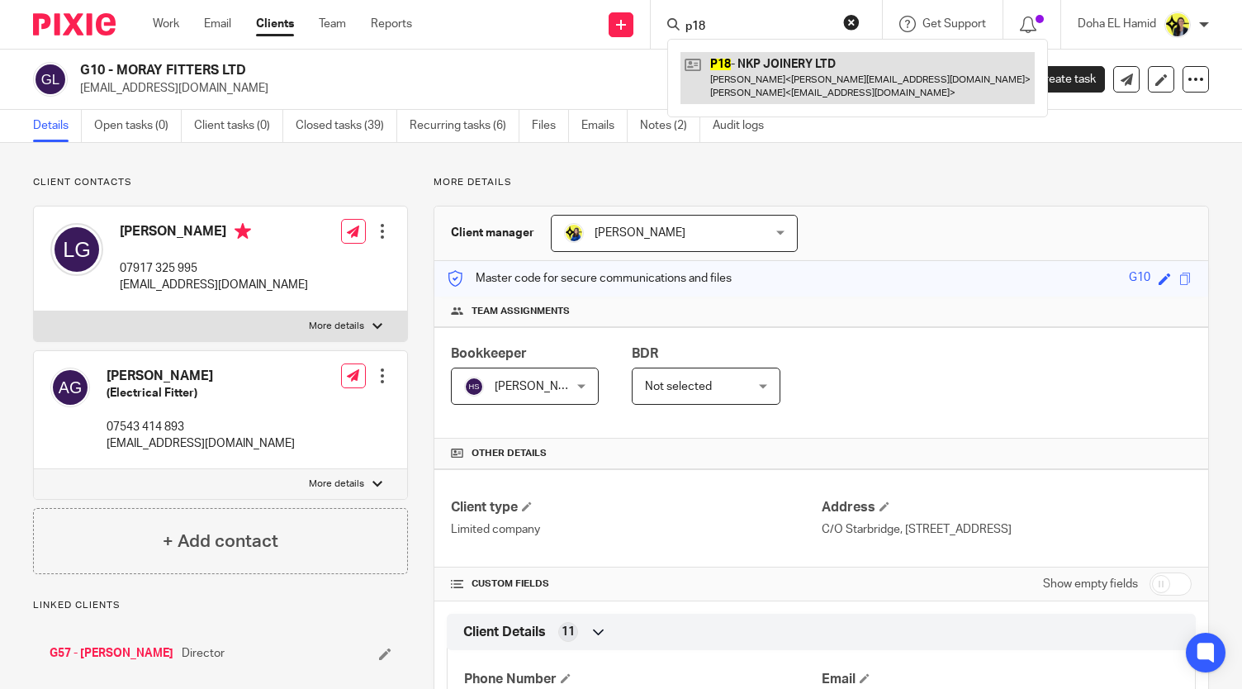
type input "p18"
click at [749, 73] on link at bounding box center [857, 77] width 354 height 51
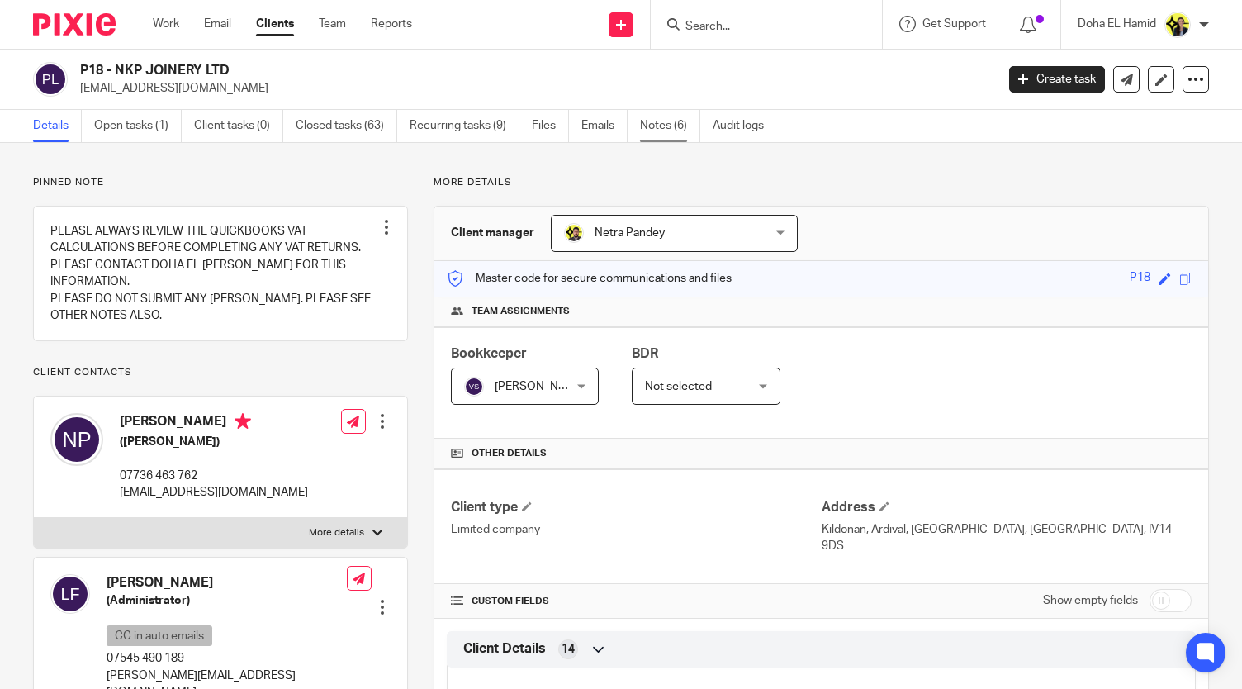
click at [660, 130] on link "Notes (6)" at bounding box center [670, 126] width 60 height 32
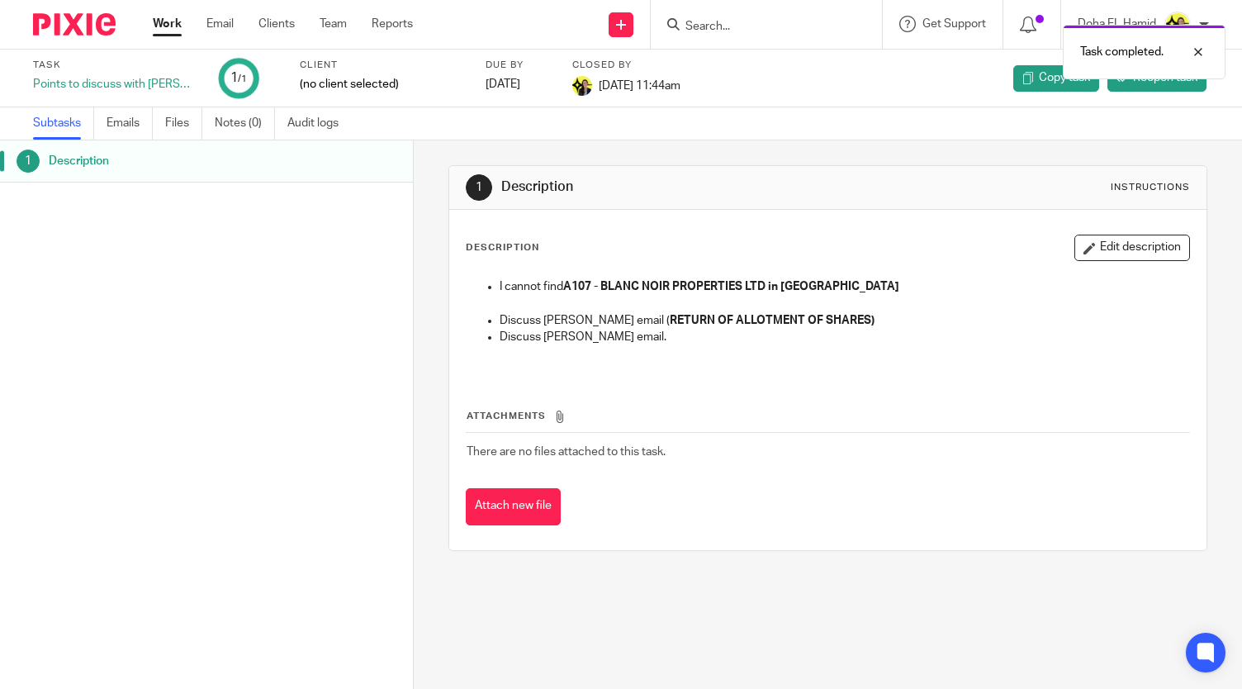
click at [165, 22] on link "Work" at bounding box center [167, 24] width 29 height 17
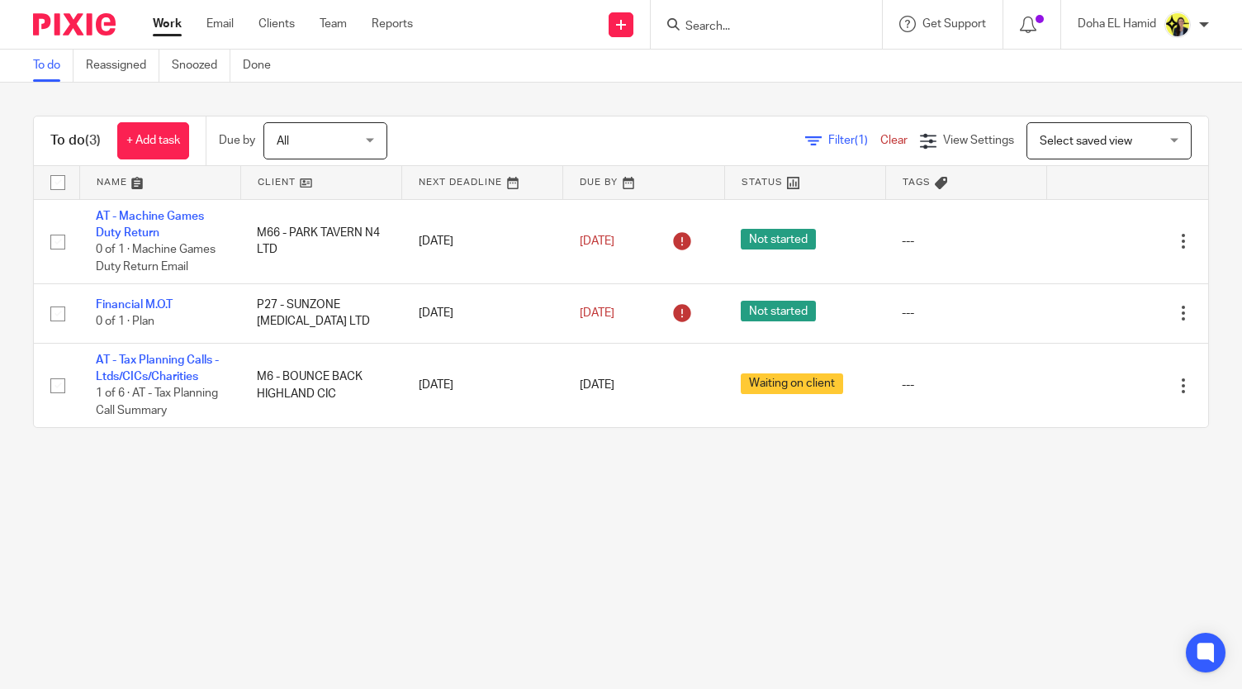
click at [165, 22] on link "Work" at bounding box center [167, 24] width 29 height 17
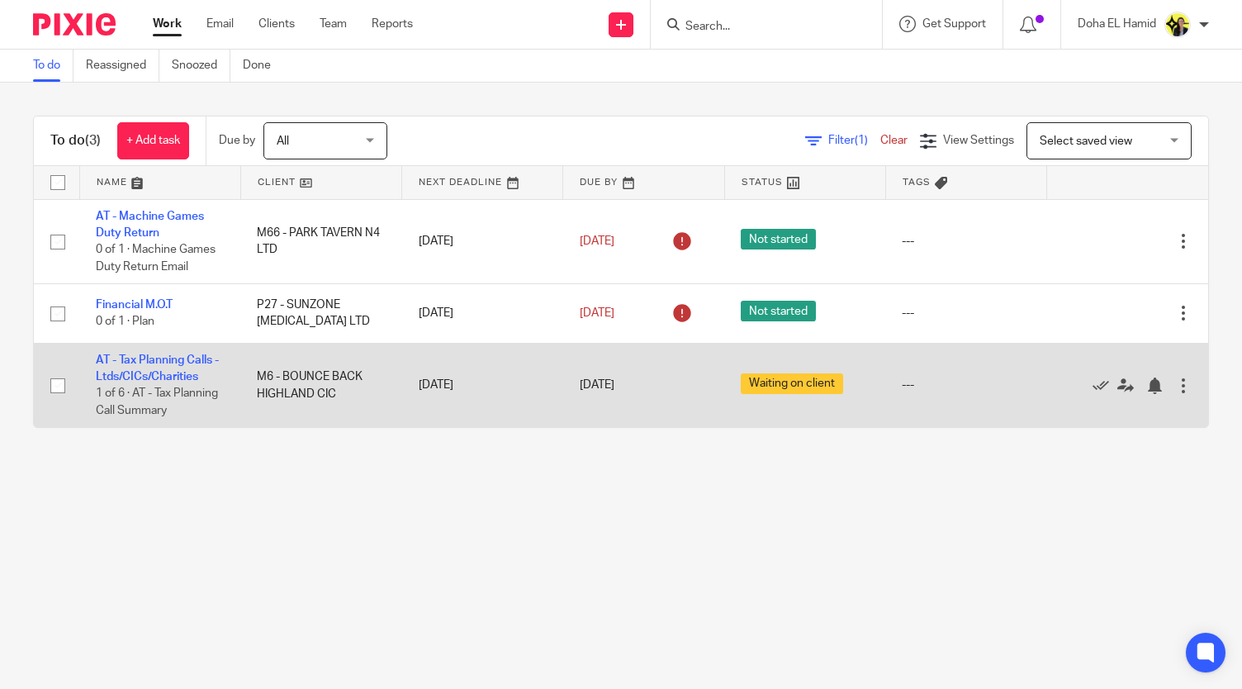
drag, startPoint x: 146, startPoint y: 355, endPoint x: 182, endPoint y: 364, distance: 36.6
click at [182, 364] on td "AT - Tax Planning Calls - Ltds/CICs/Charities 1 of 6 · AT - Tax Planning Call S…" at bounding box center [159, 385] width 161 height 84
